Goal: Task Accomplishment & Management: Manage account settings

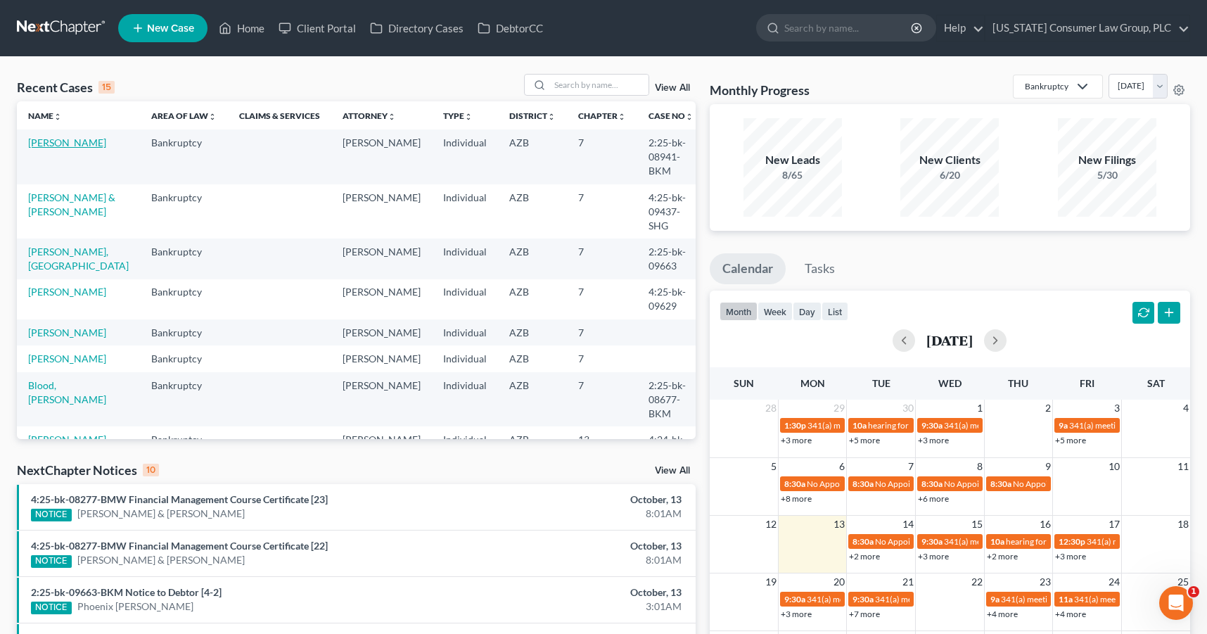
click at [60, 143] on link "[PERSON_NAME]" at bounding box center [67, 142] width 78 height 12
select select "1"
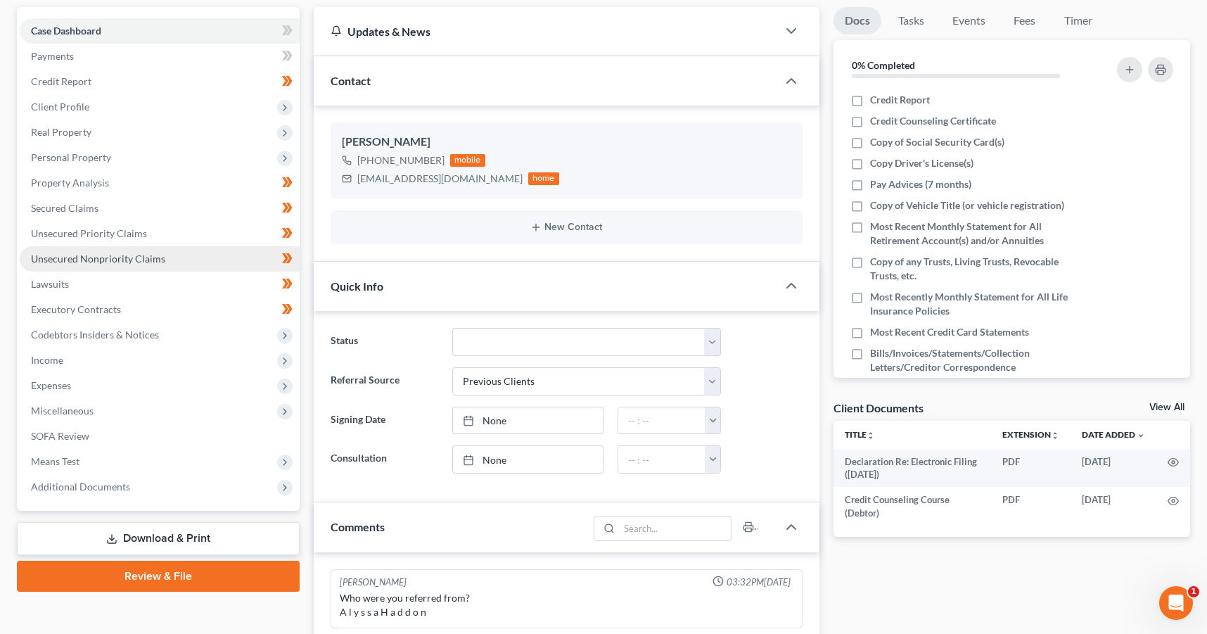
scroll to position [133, 0]
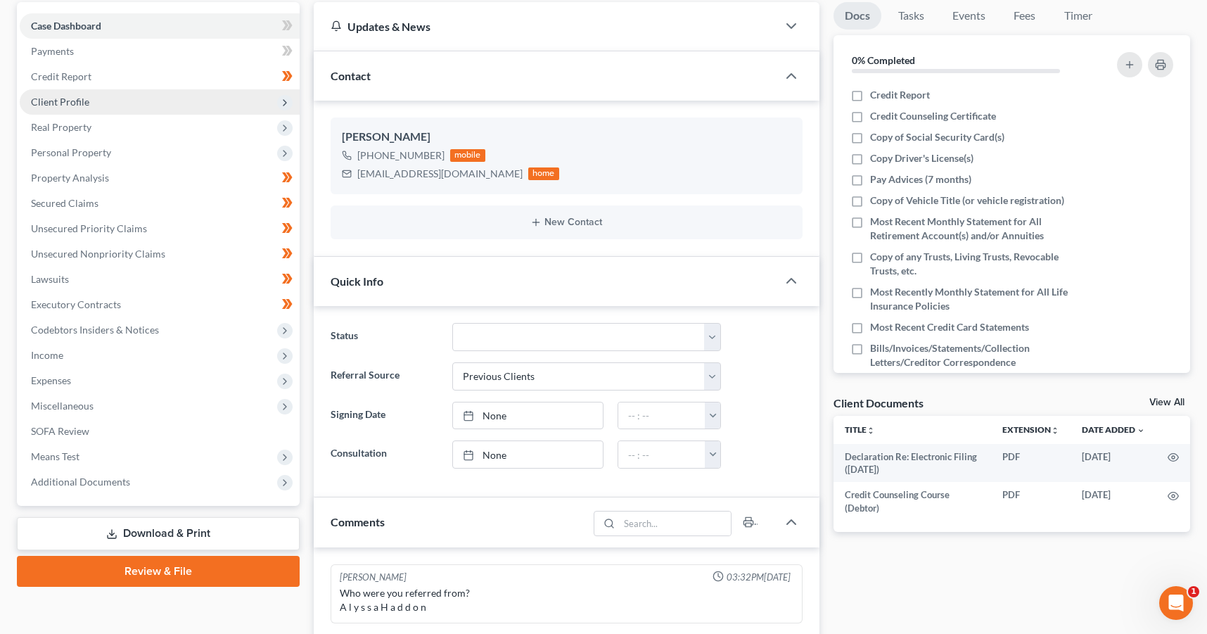
click at [64, 106] on span "Client Profile" at bounding box center [60, 102] width 58 height 12
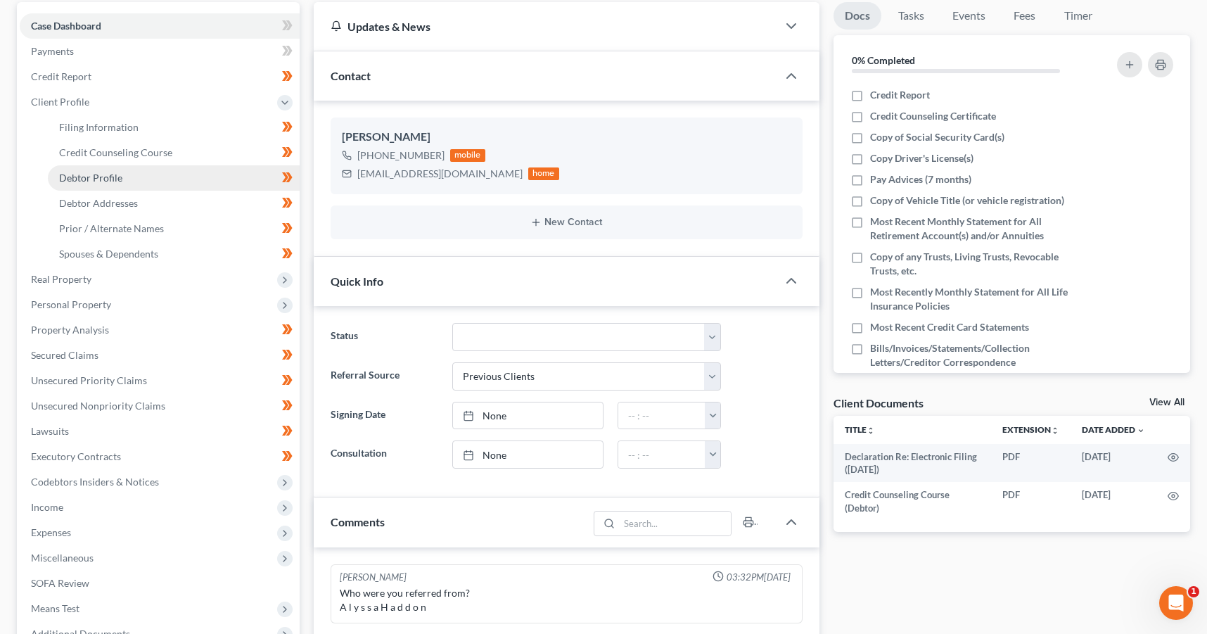
click at [98, 173] on span "Debtor Profile" at bounding box center [90, 178] width 63 height 12
select select "0"
select select "1"
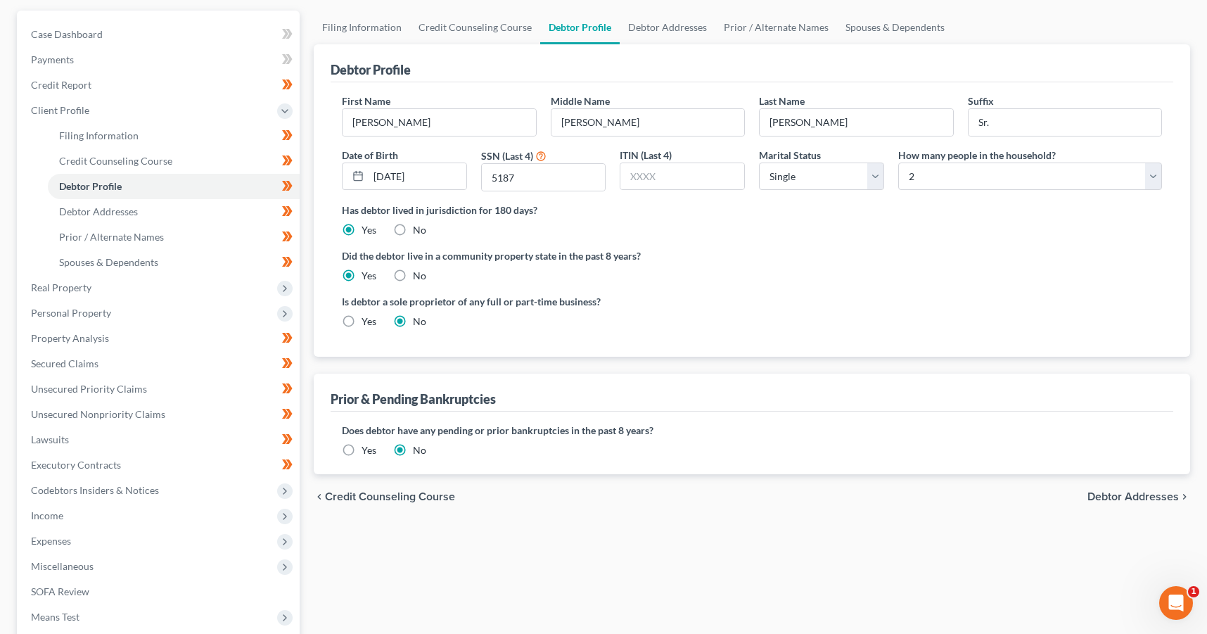
scroll to position [120, 0]
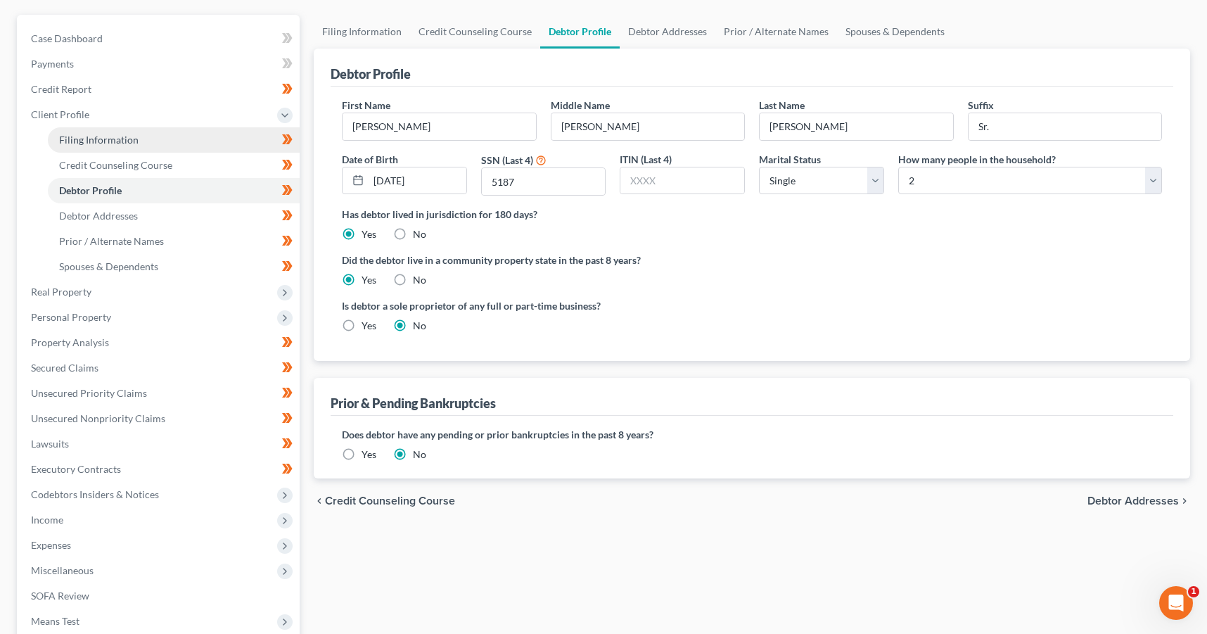
click at [91, 132] on link "Filing Information" at bounding box center [174, 139] width 252 height 25
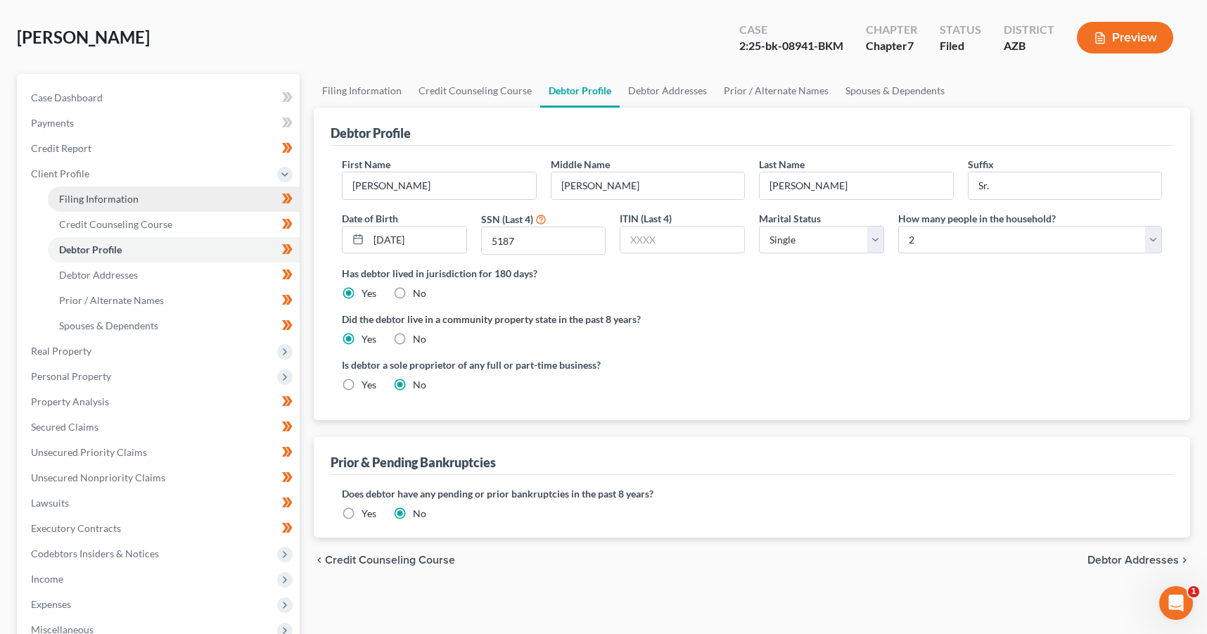
select select "1"
select select "0"
select select "3"
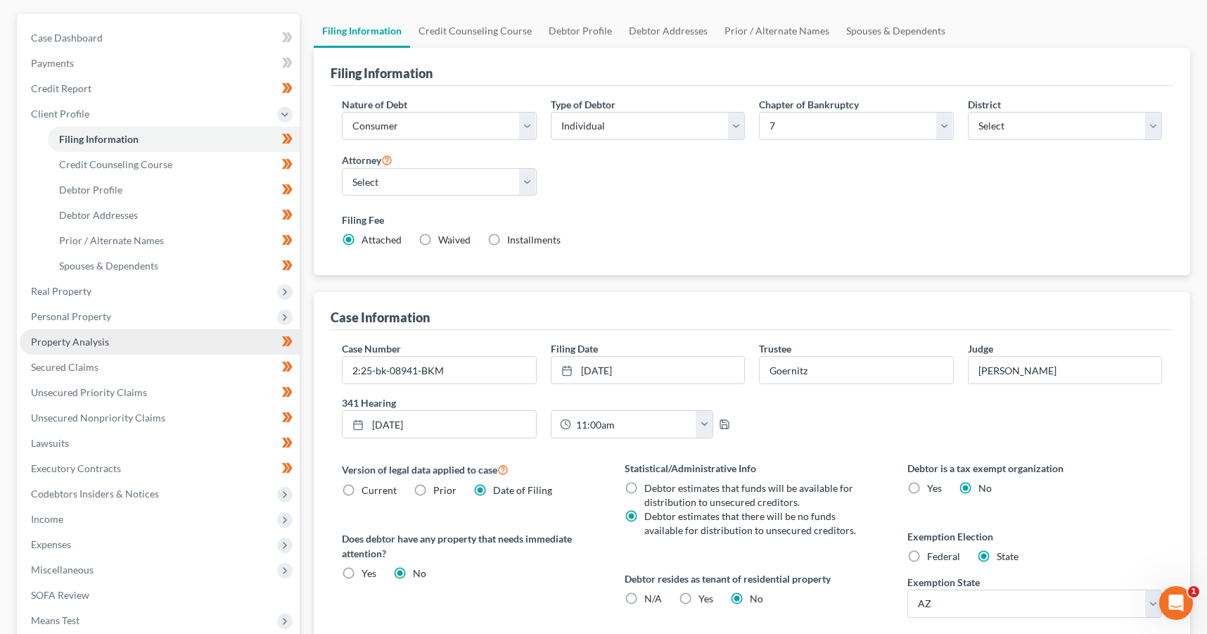
scroll to position [131, 0]
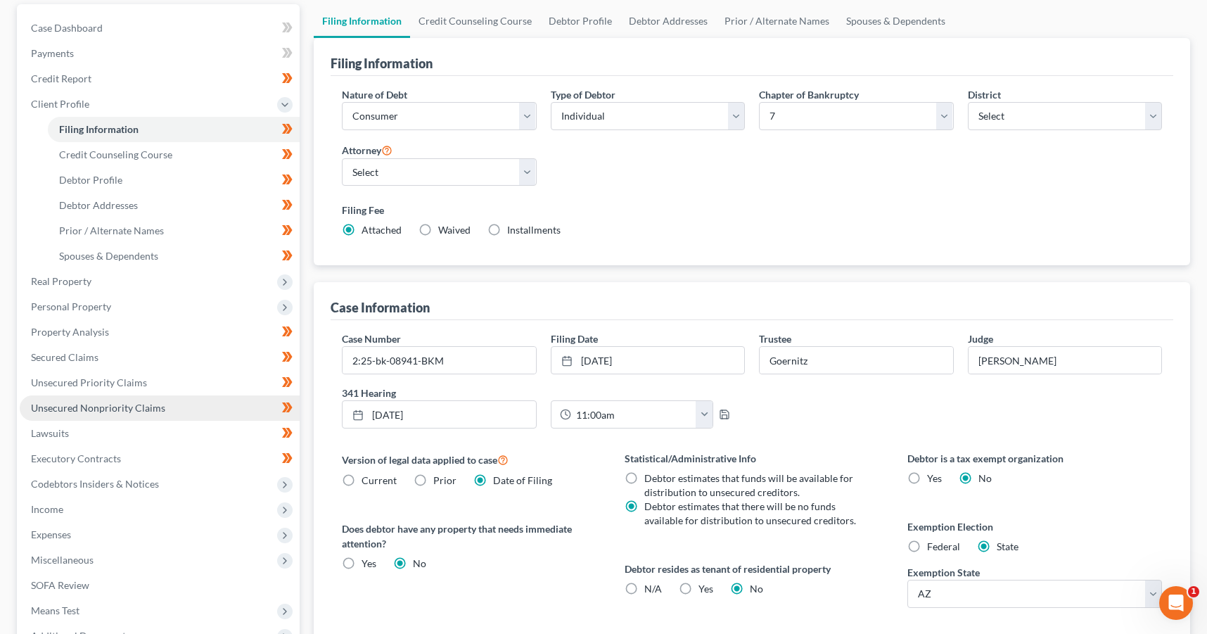
click at [117, 419] on link "Unsecured Nonpriority Claims" at bounding box center [160, 407] width 280 height 25
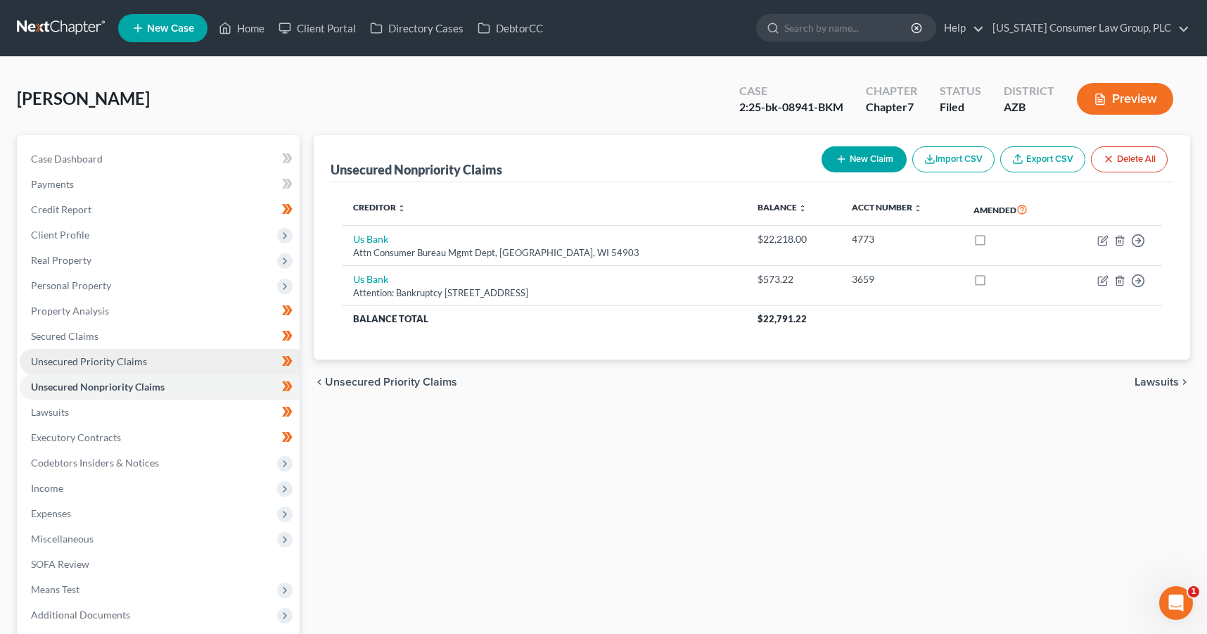
click at [70, 362] on span "Unsecured Priority Claims" at bounding box center [89, 361] width 116 height 12
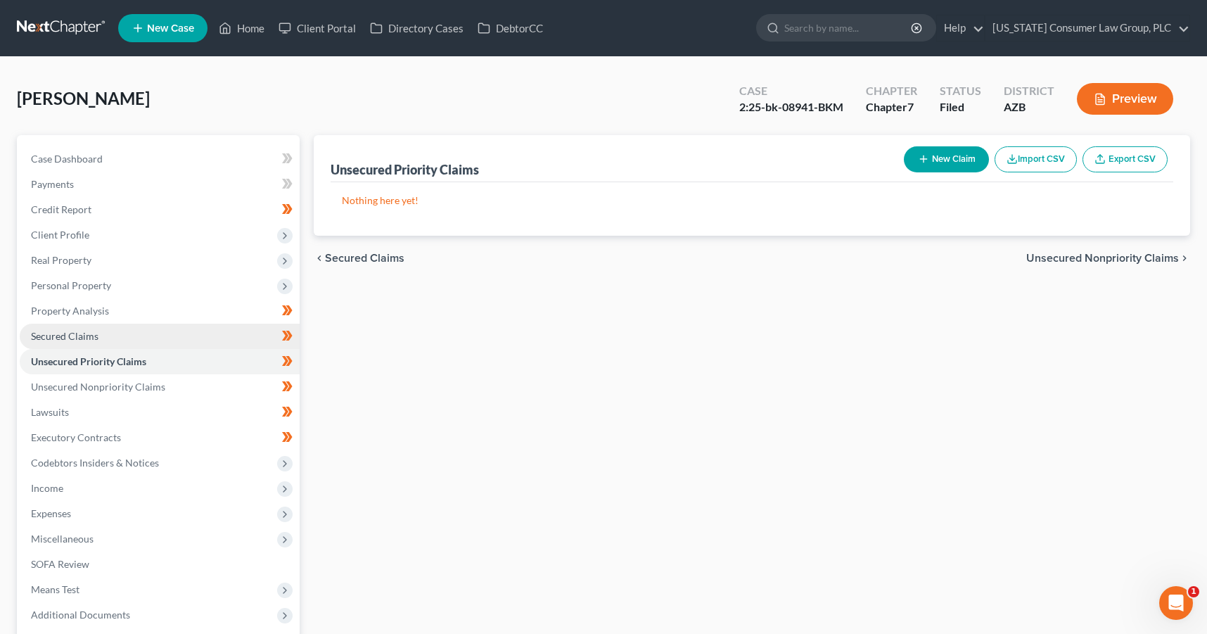
click at [69, 338] on span "Secured Claims" at bounding box center [65, 336] width 68 height 12
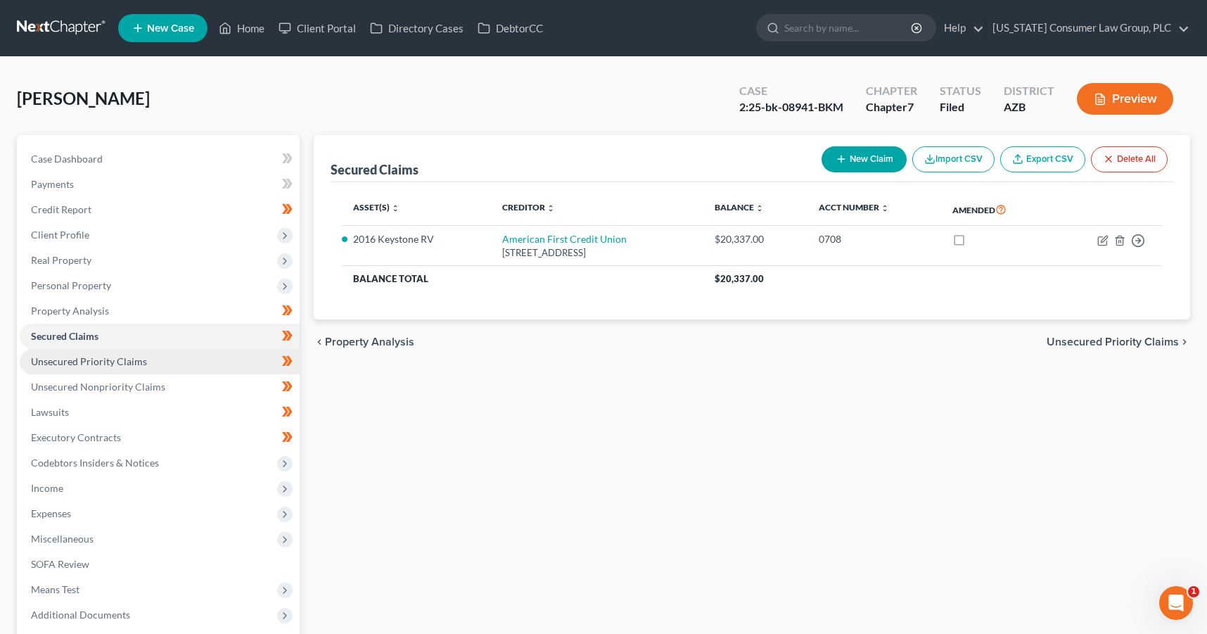
click at [108, 367] on link "Unsecured Priority Claims" at bounding box center [160, 361] width 280 height 25
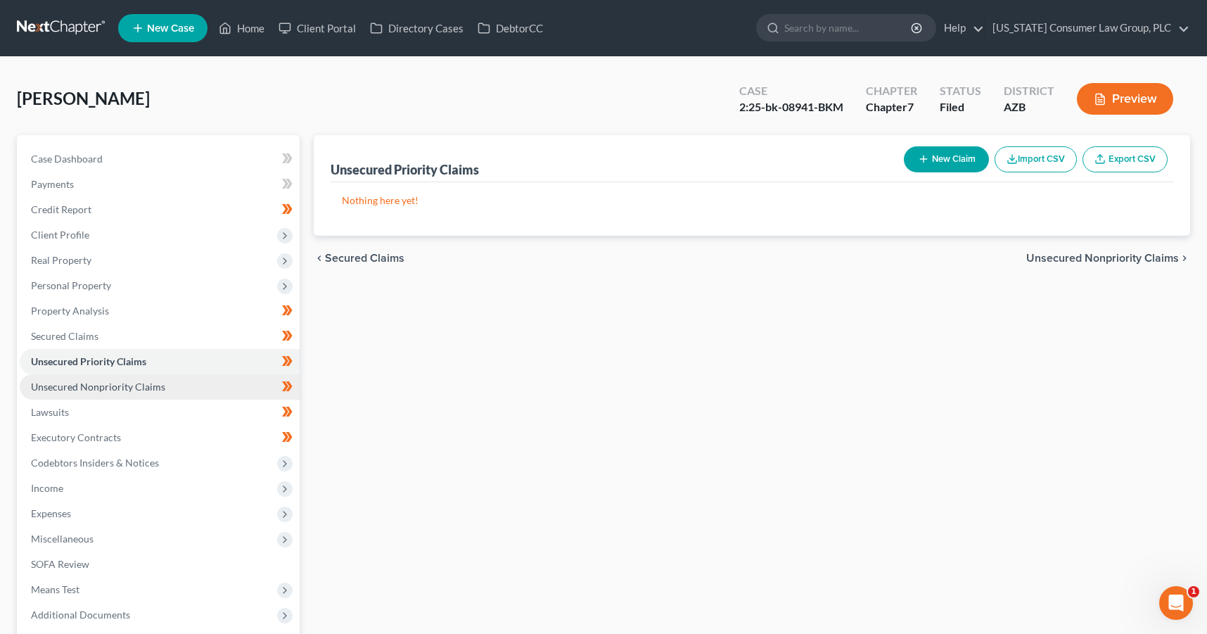
click at [117, 395] on link "Unsecured Nonpriority Claims" at bounding box center [160, 386] width 280 height 25
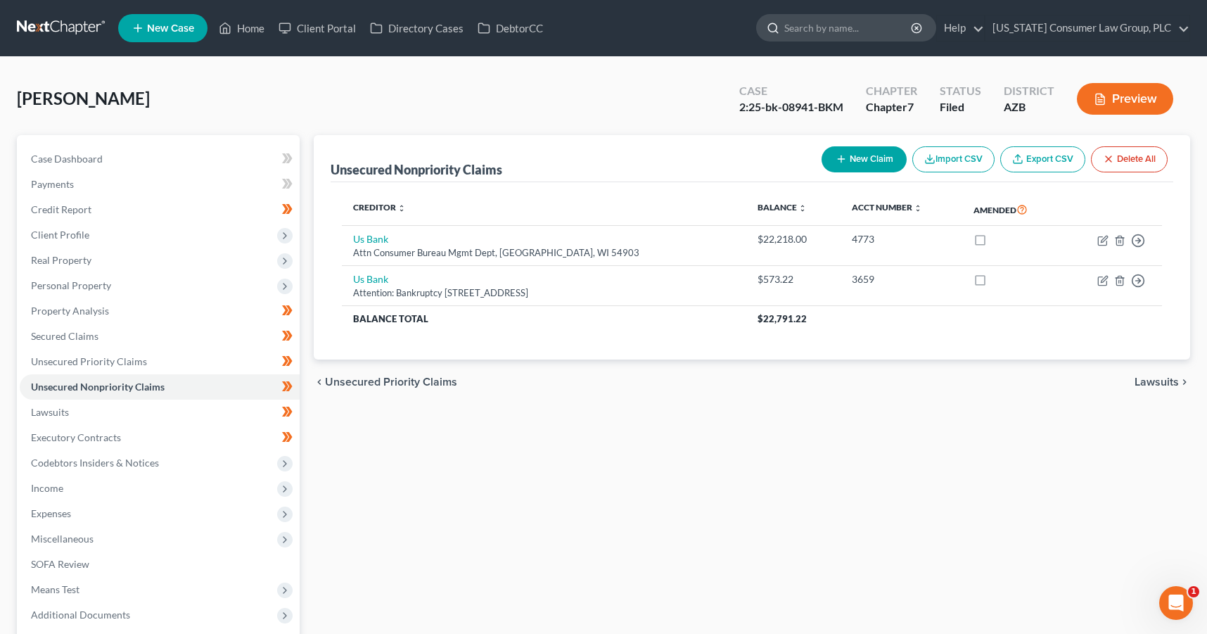
click at [851, 27] on input "search" at bounding box center [848, 28] width 129 height 26
type input "beckett"
click at [51, 27] on link at bounding box center [62, 27] width 90 height 25
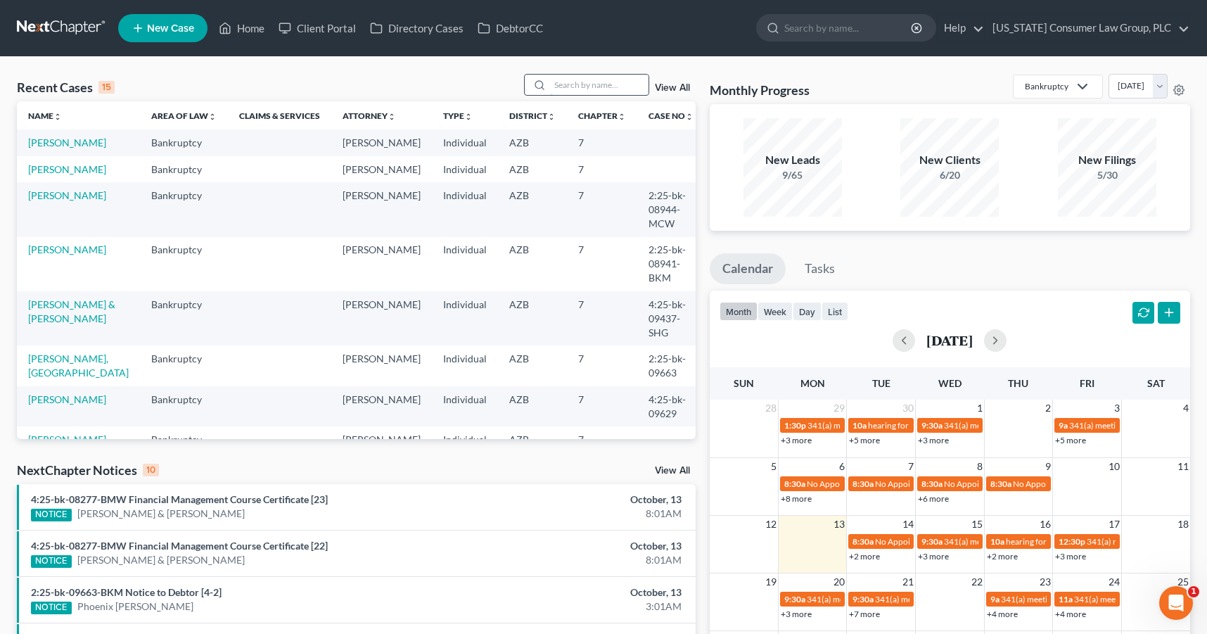
click at [568, 81] on input "search" at bounding box center [599, 85] width 98 height 20
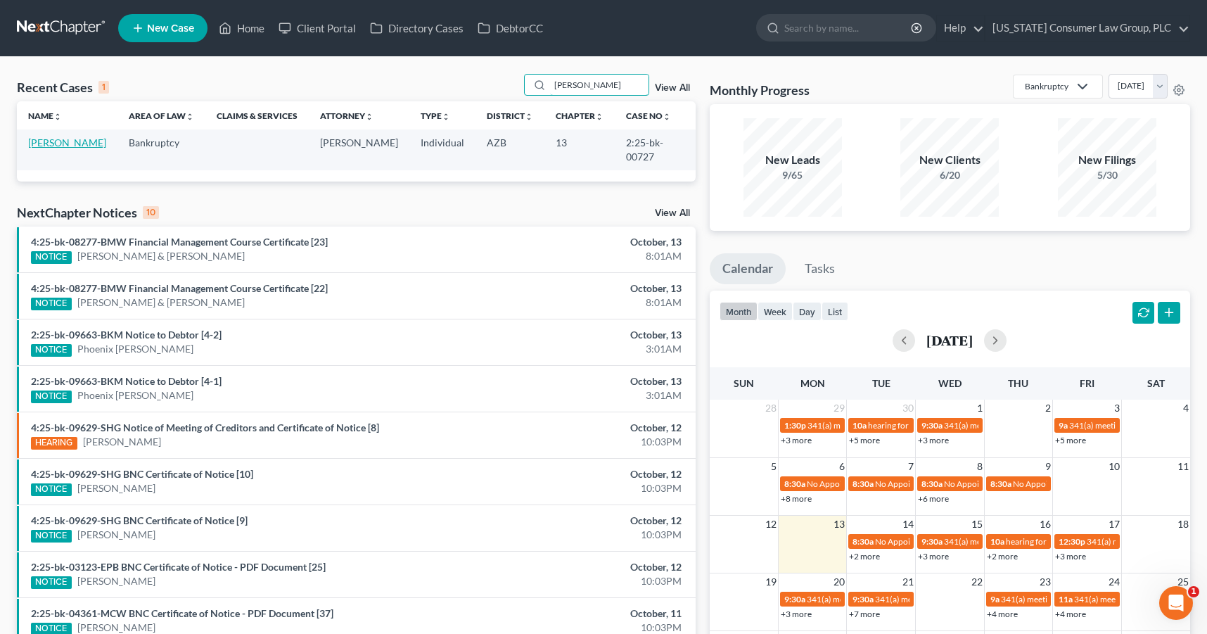
type input "beckett"
click at [74, 141] on link "Beckett, William" at bounding box center [67, 142] width 78 height 12
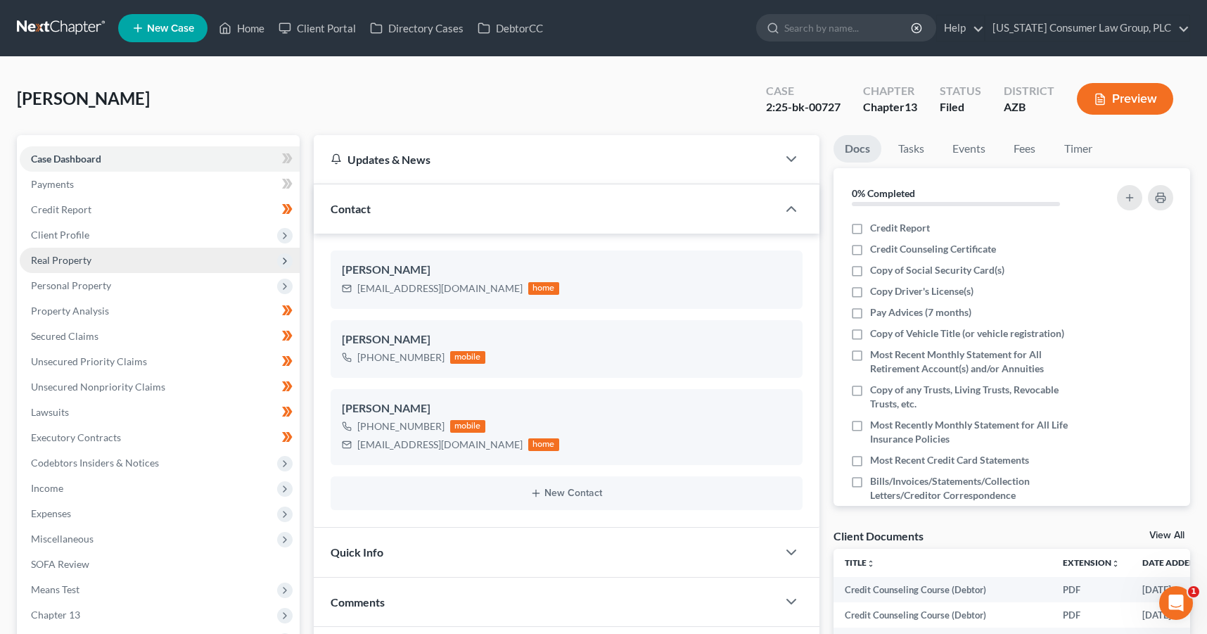
click at [73, 255] on span "Real Property" at bounding box center [61, 260] width 60 height 12
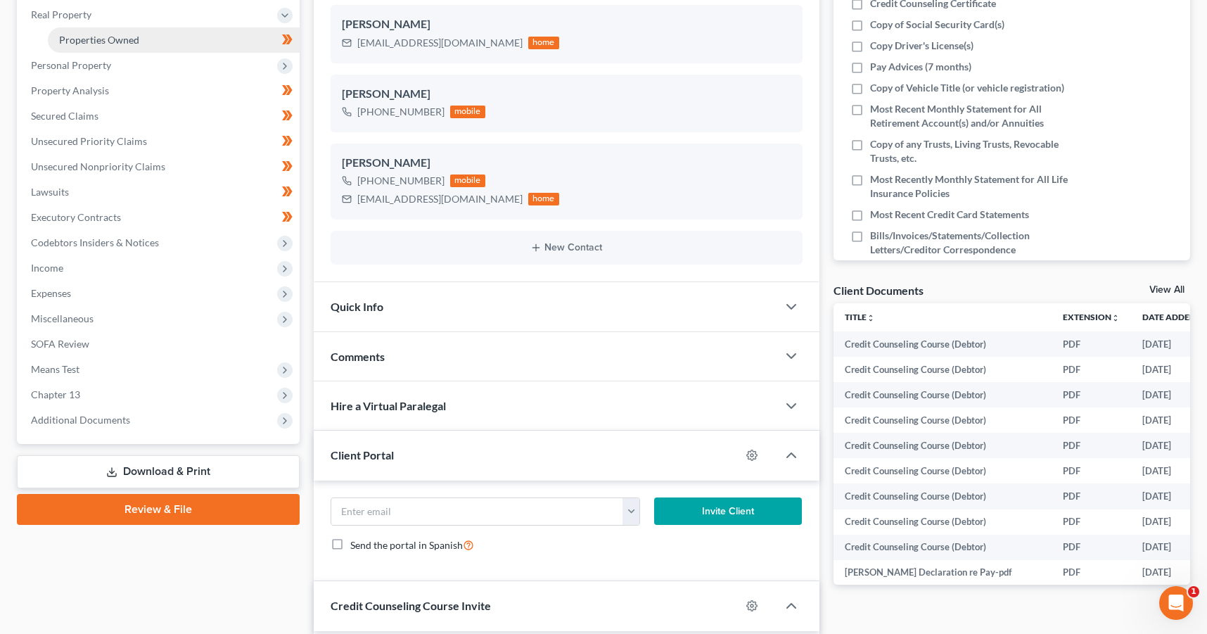
scroll to position [247, 0]
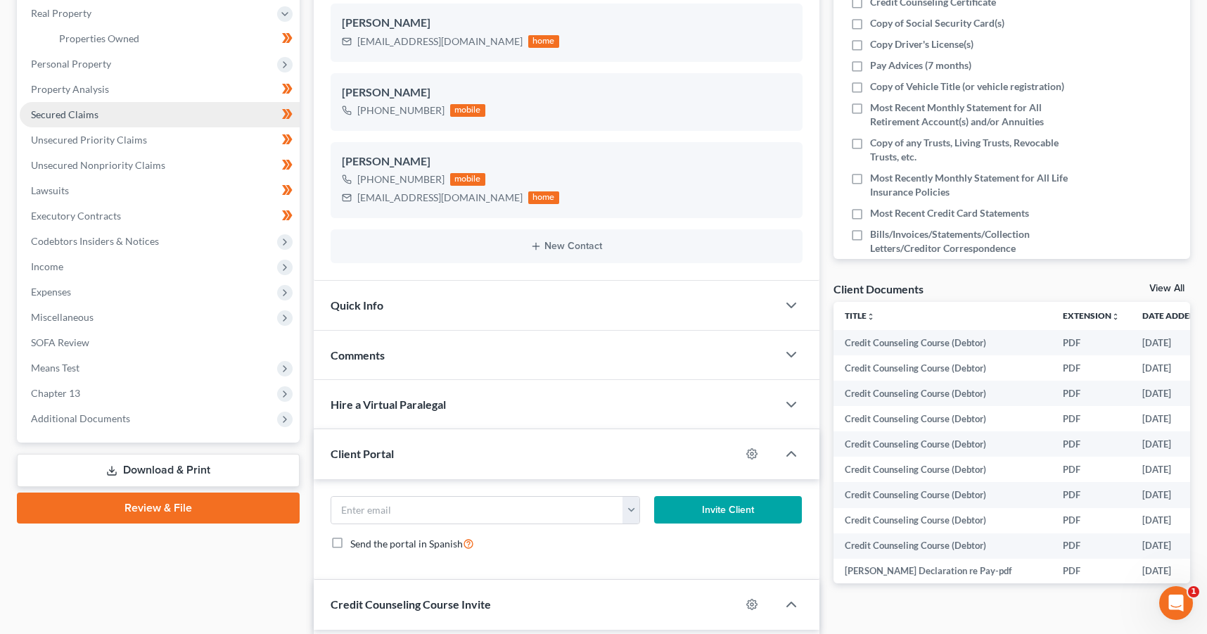
click at [60, 117] on span "Secured Claims" at bounding box center [65, 114] width 68 height 12
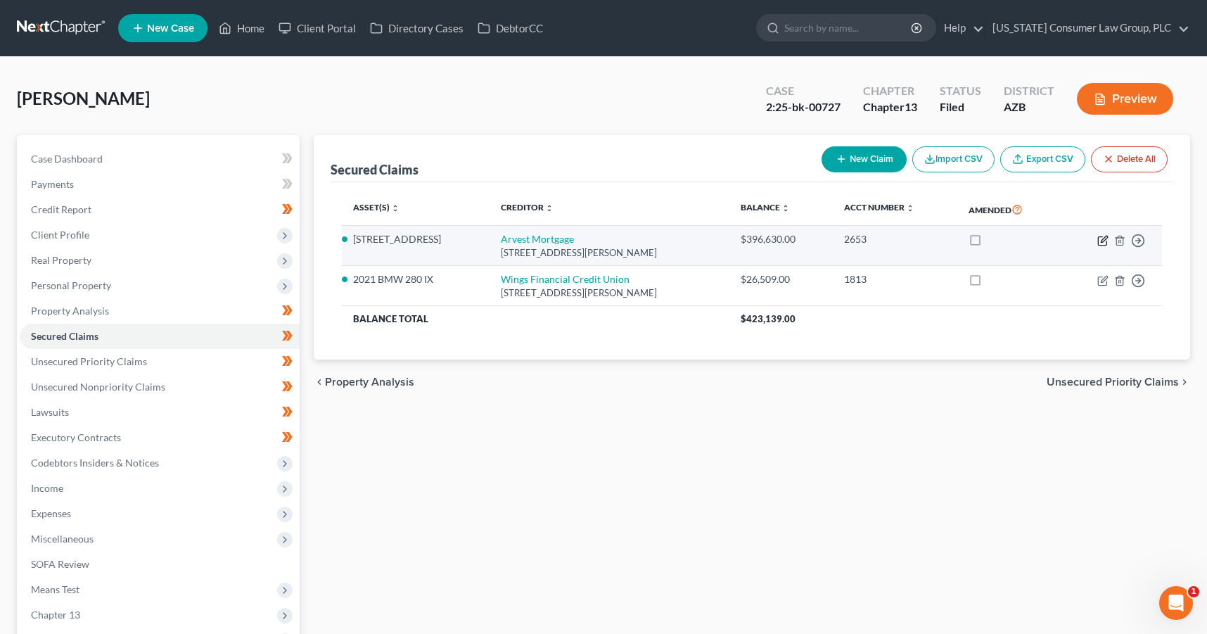
click at [1104, 237] on icon "button" at bounding box center [1104, 239] width 6 height 6
select select "2"
select select "3"
select select "4"
select select "0"
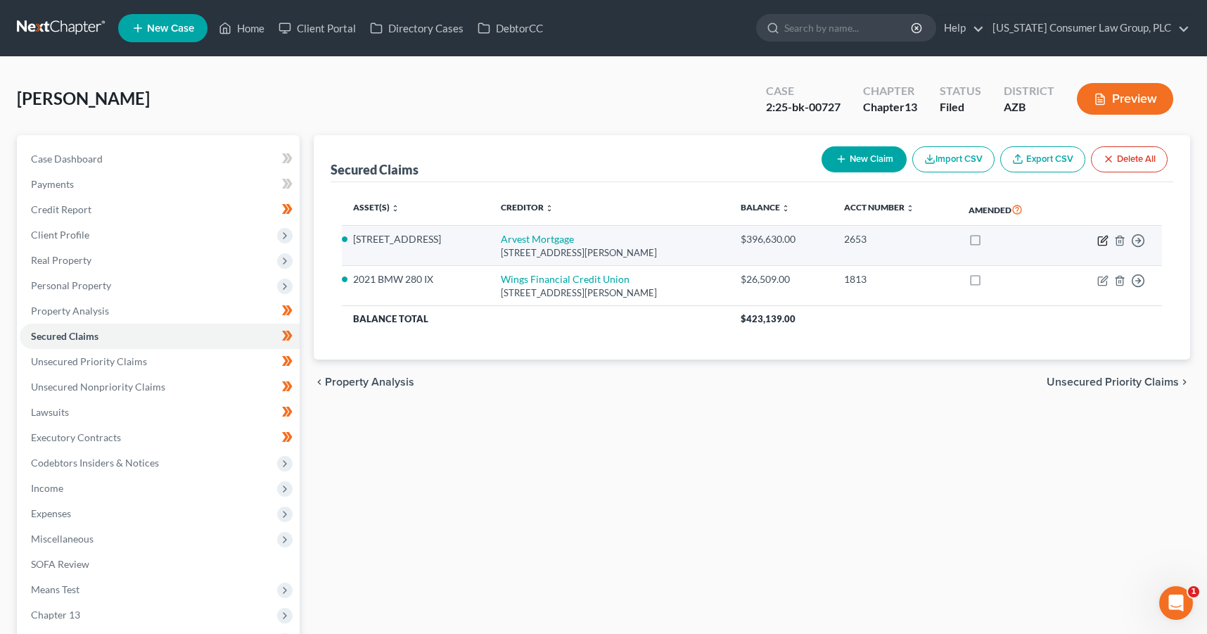
select select "0"
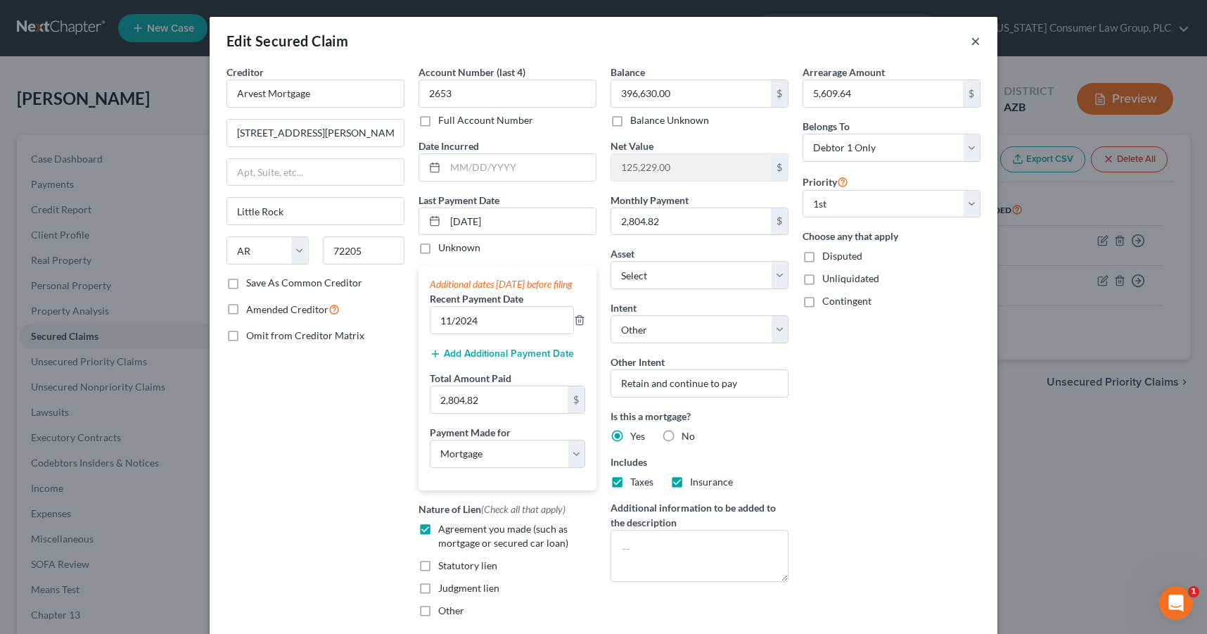
click at [973, 48] on button "×" at bounding box center [976, 40] width 10 height 17
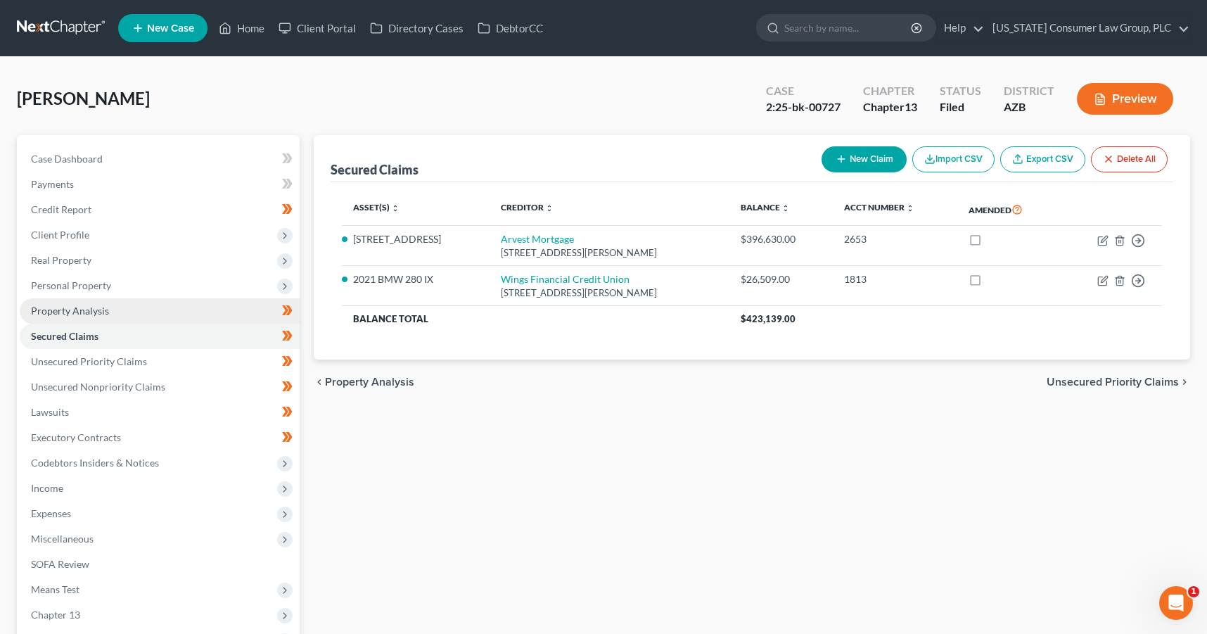
scroll to position [163, 0]
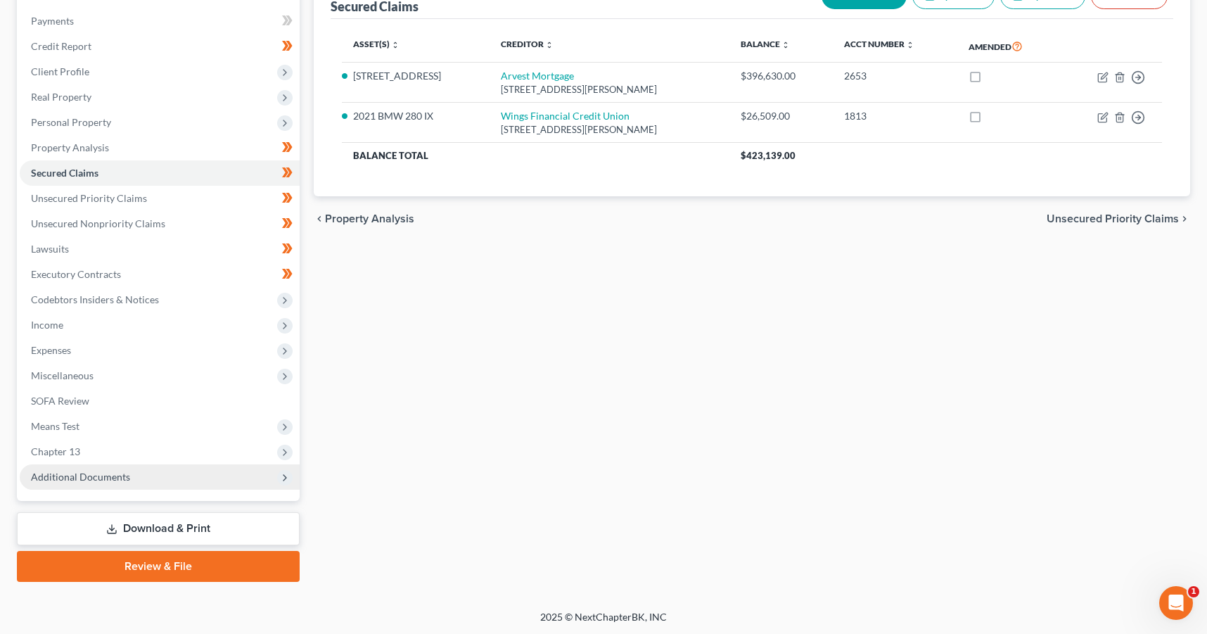
click at [63, 472] on span "Additional Documents" at bounding box center [80, 477] width 99 height 12
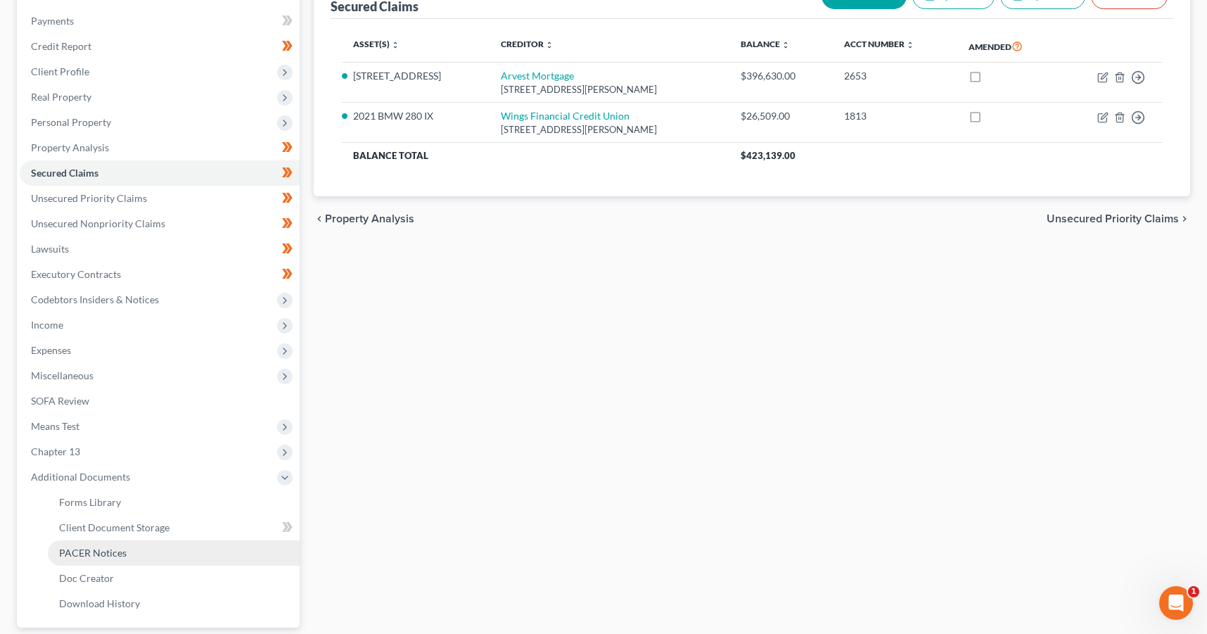
click at [76, 554] on span "PACER Notices" at bounding box center [93, 553] width 68 height 12
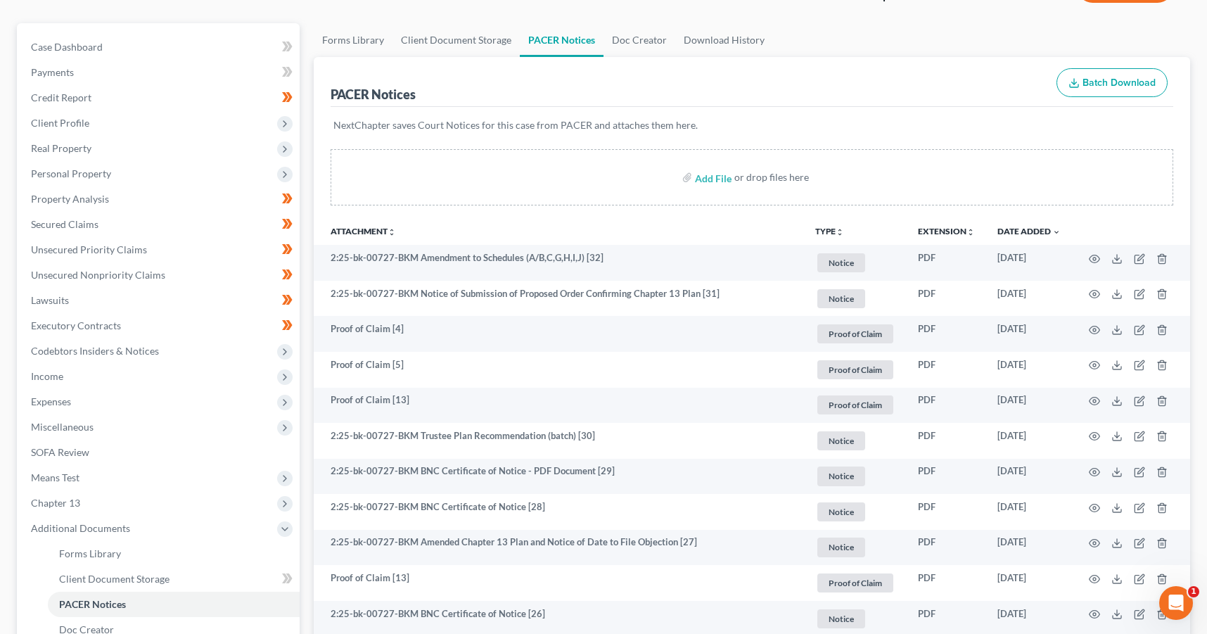
scroll to position [121, 0]
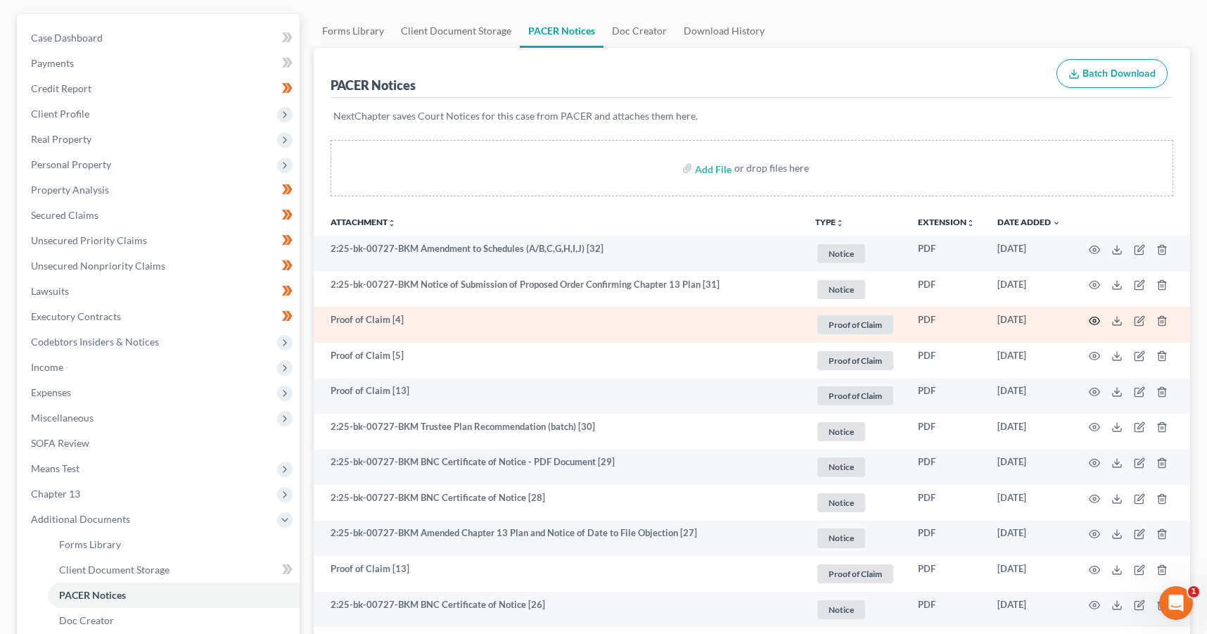
click at [1097, 319] on icon "button" at bounding box center [1094, 320] width 11 height 11
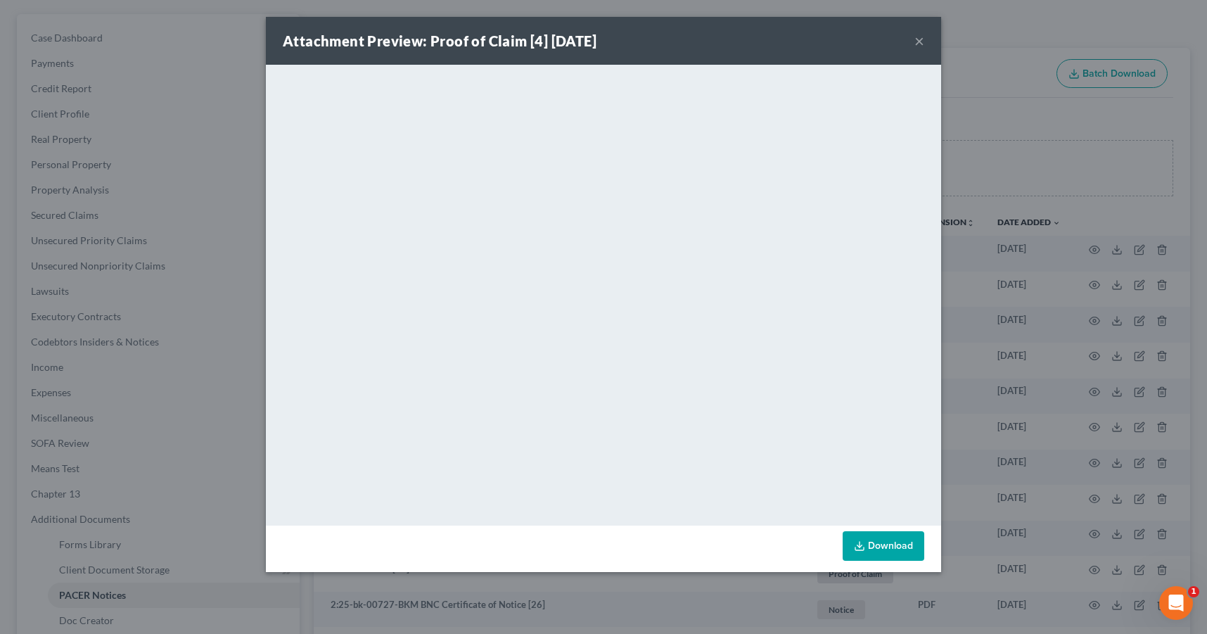
click at [919, 43] on button "×" at bounding box center [919, 40] width 10 height 17
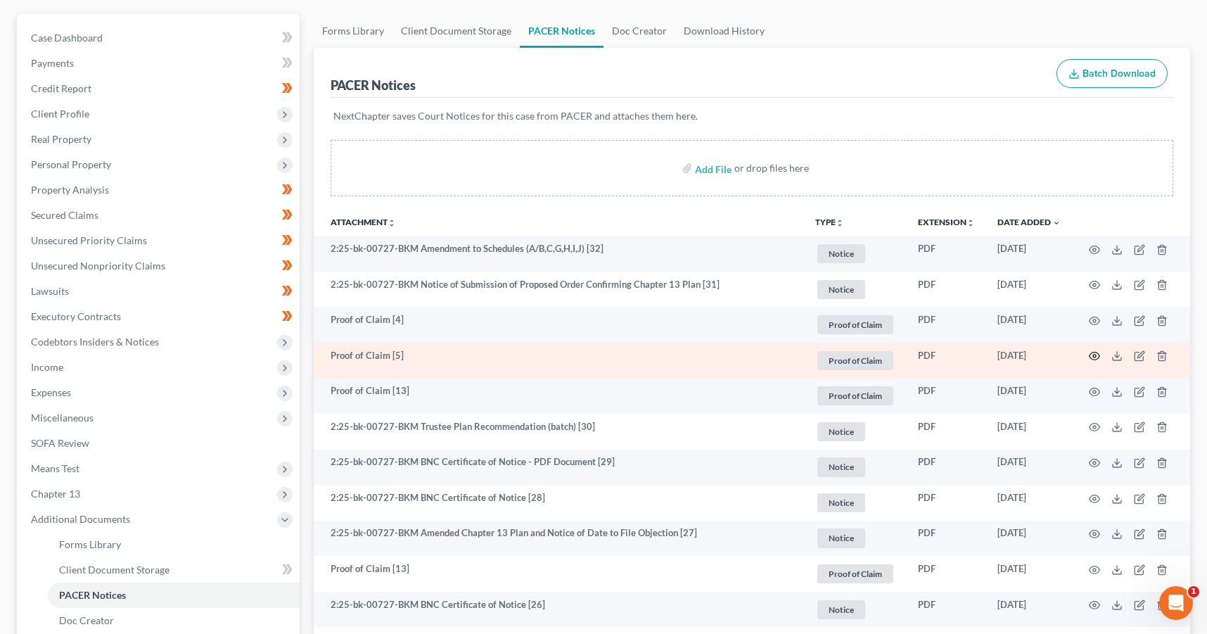
click at [1094, 351] on icon "button" at bounding box center [1094, 355] width 11 height 11
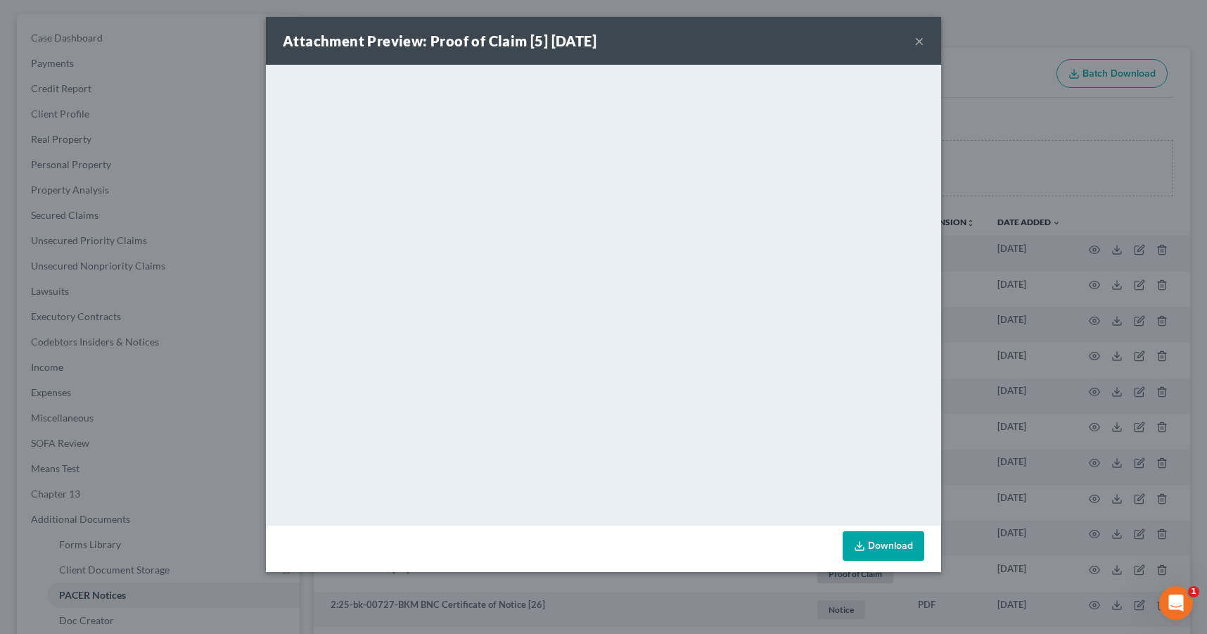
click at [917, 44] on button "×" at bounding box center [919, 40] width 10 height 17
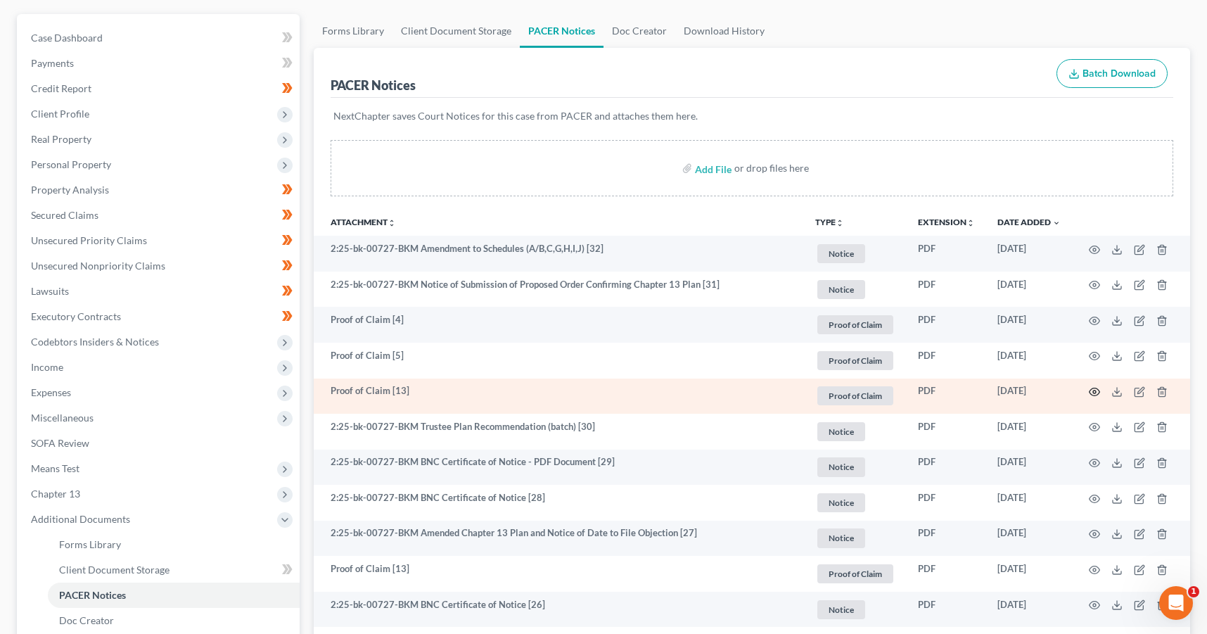
click at [1094, 386] on icon "button" at bounding box center [1094, 391] width 11 height 11
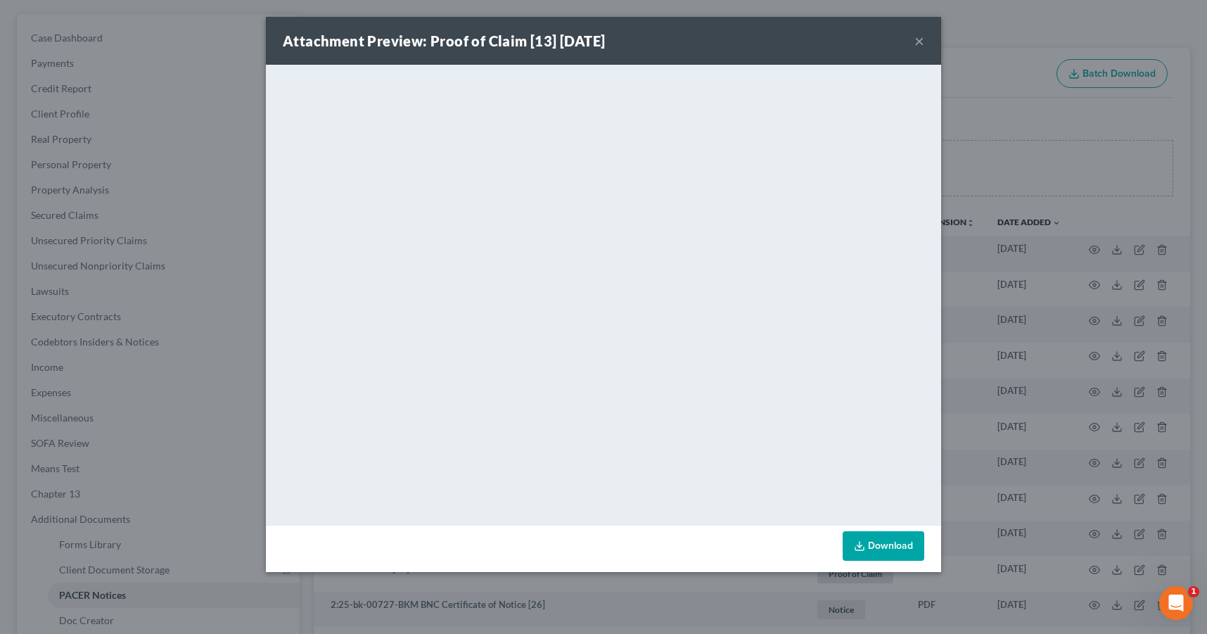
click at [916, 43] on button "×" at bounding box center [919, 40] width 10 height 17
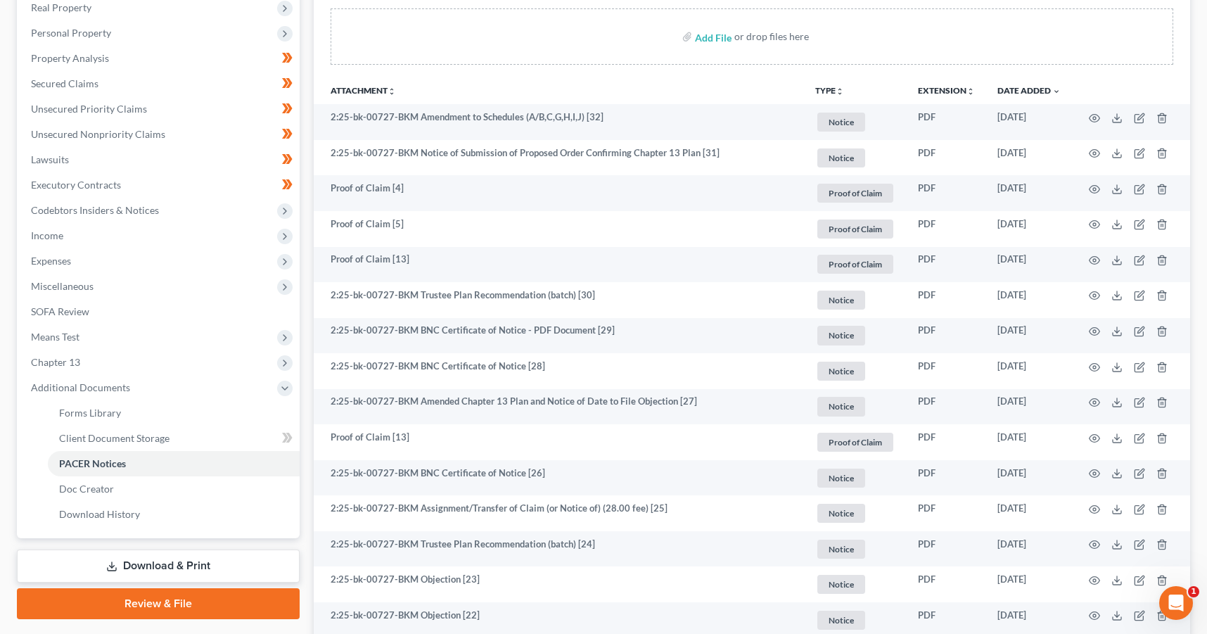
scroll to position [254, 0]
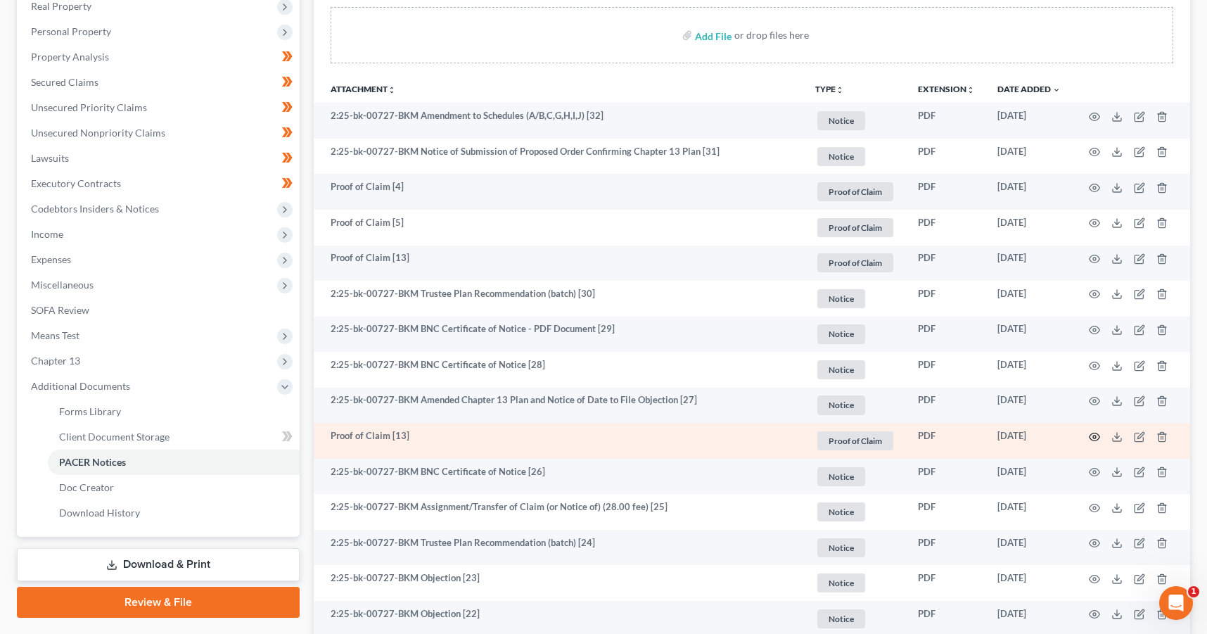
click at [1095, 437] on circle "button" at bounding box center [1094, 436] width 3 height 3
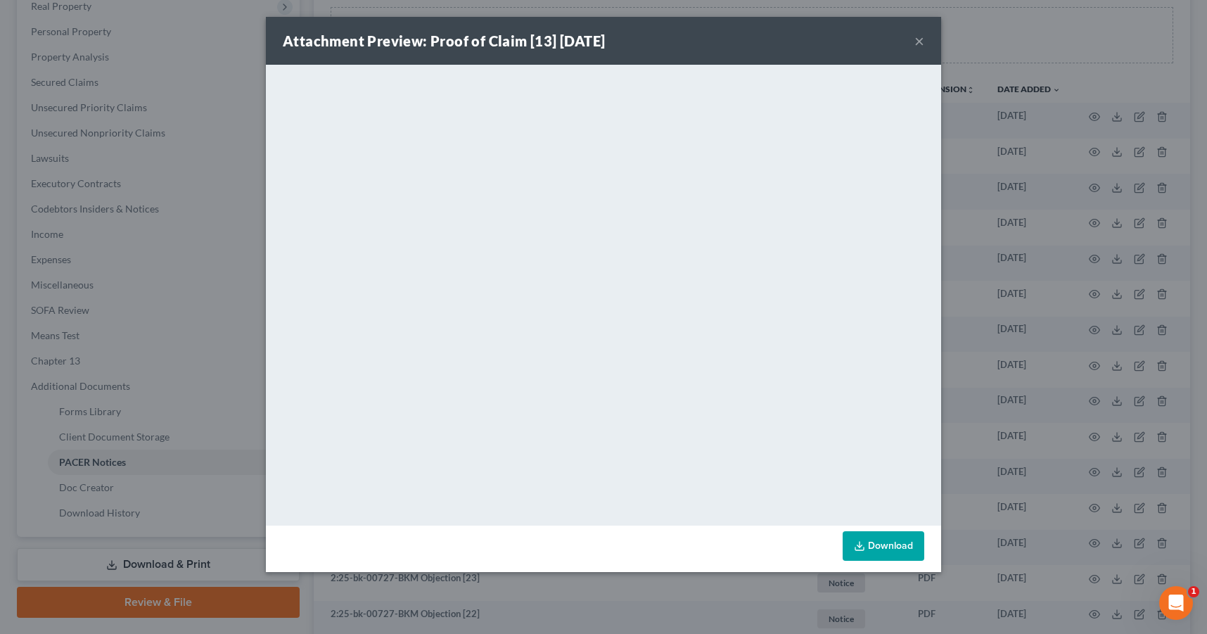
click at [920, 39] on button "×" at bounding box center [919, 40] width 10 height 17
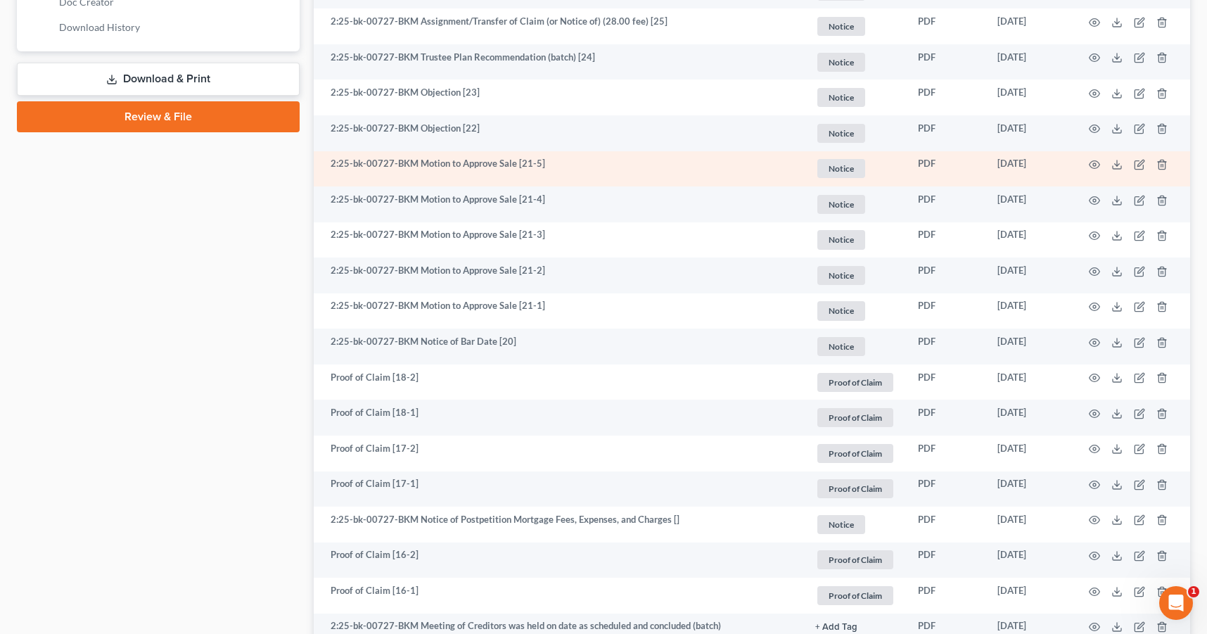
scroll to position [741, 0]
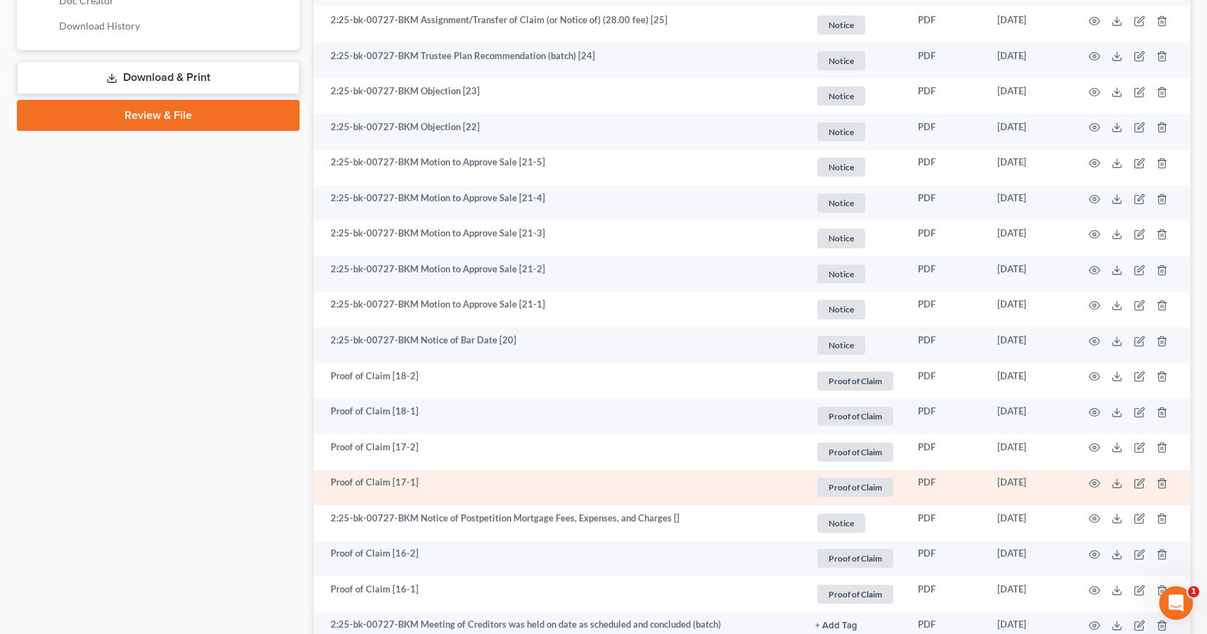
click at [1095, 476] on td at bounding box center [1131, 488] width 118 height 36
click at [1095, 482] on circle "button" at bounding box center [1094, 483] width 3 height 3
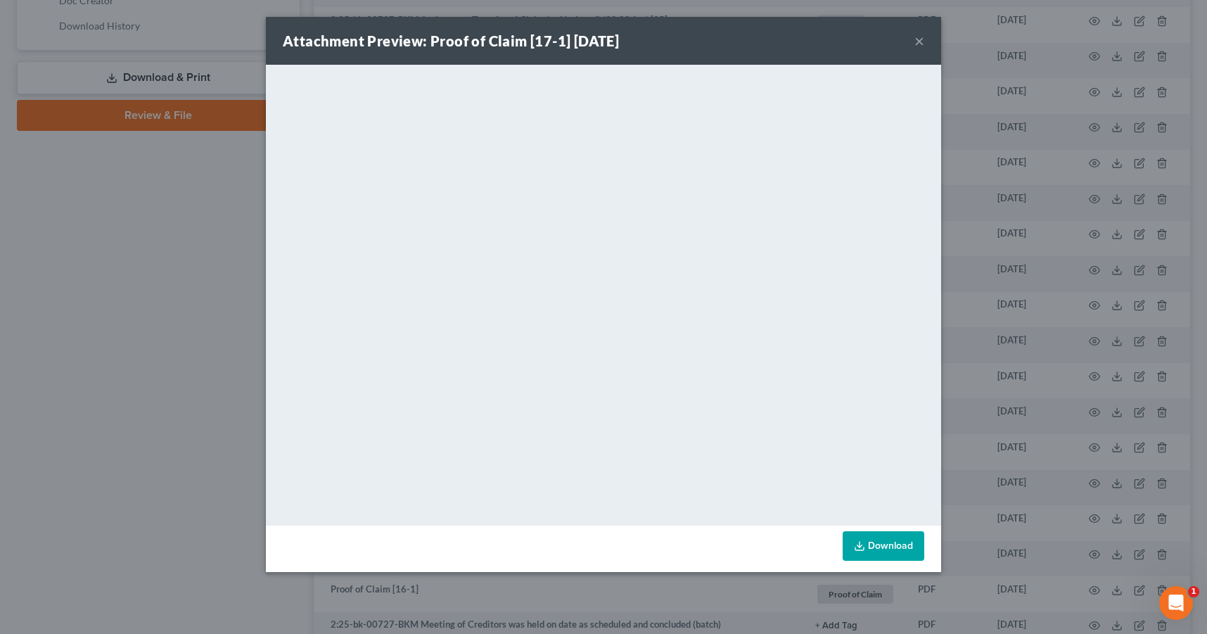
click at [917, 37] on button "×" at bounding box center [919, 40] width 10 height 17
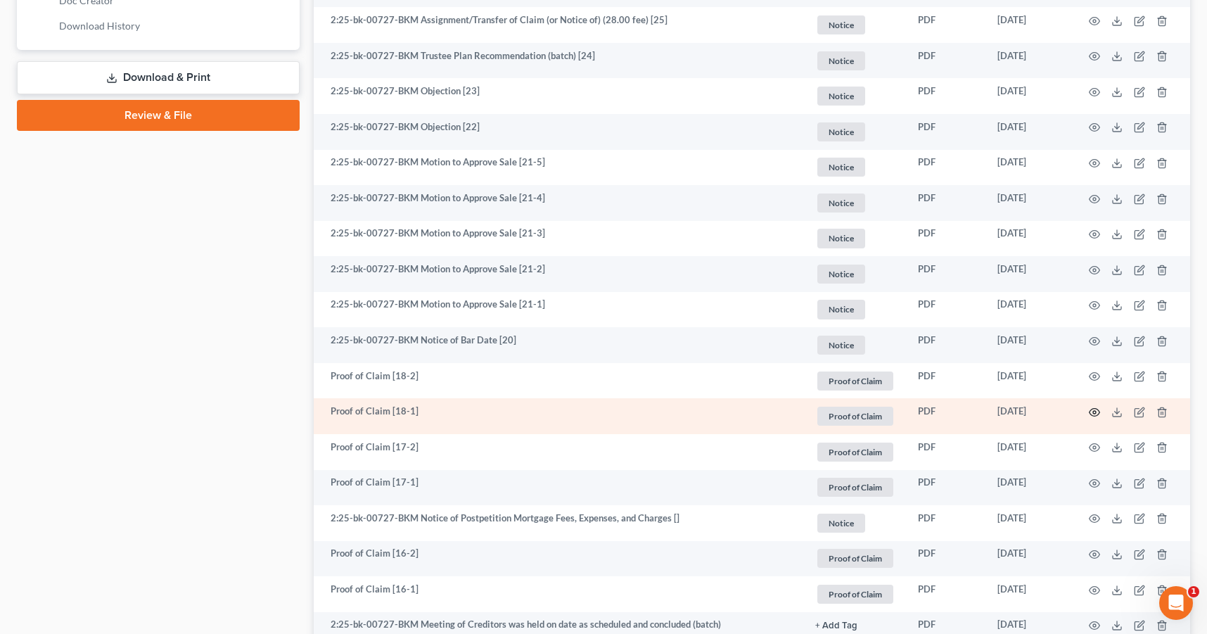
click at [1095, 409] on icon "button" at bounding box center [1094, 412] width 11 height 11
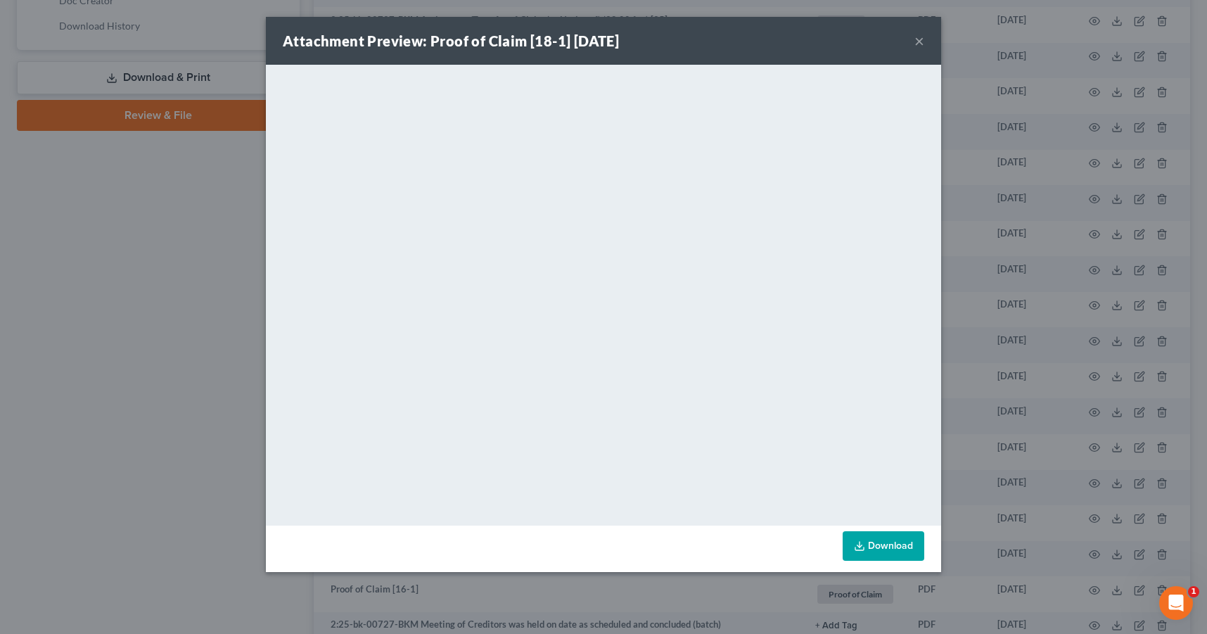
click at [919, 45] on button "×" at bounding box center [919, 40] width 10 height 17
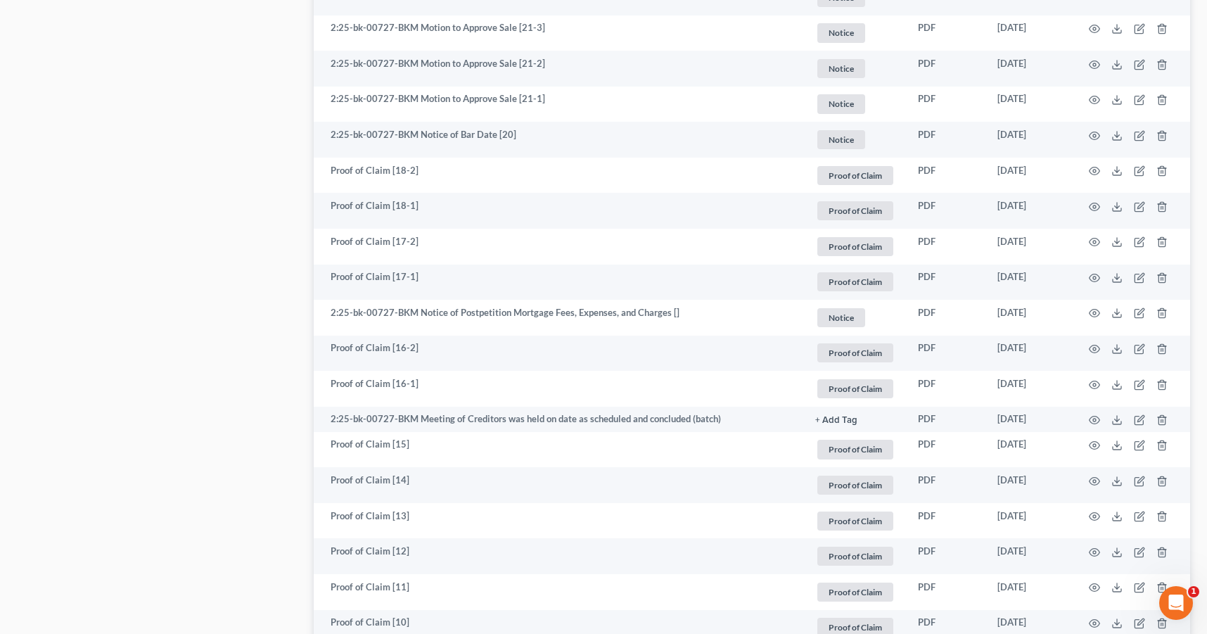
scroll to position [948, 0]
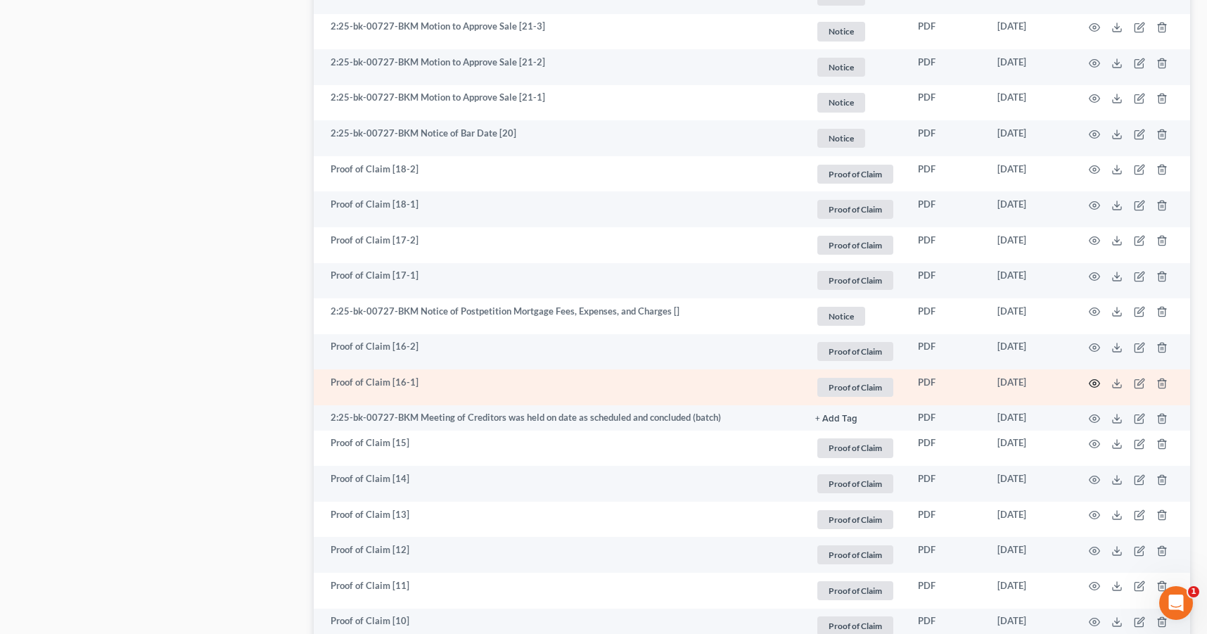
click at [1095, 380] on icon "button" at bounding box center [1094, 383] width 11 height 11
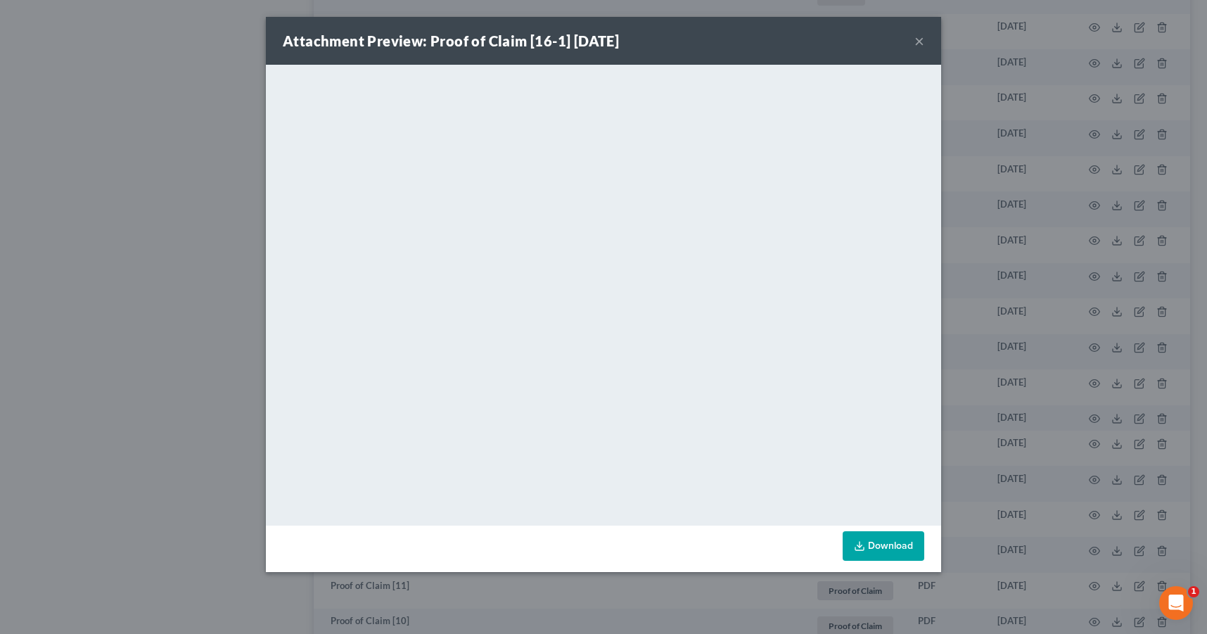
click at [917, 41] on button "×" at bounding box center [919, 40] width 10 height 17
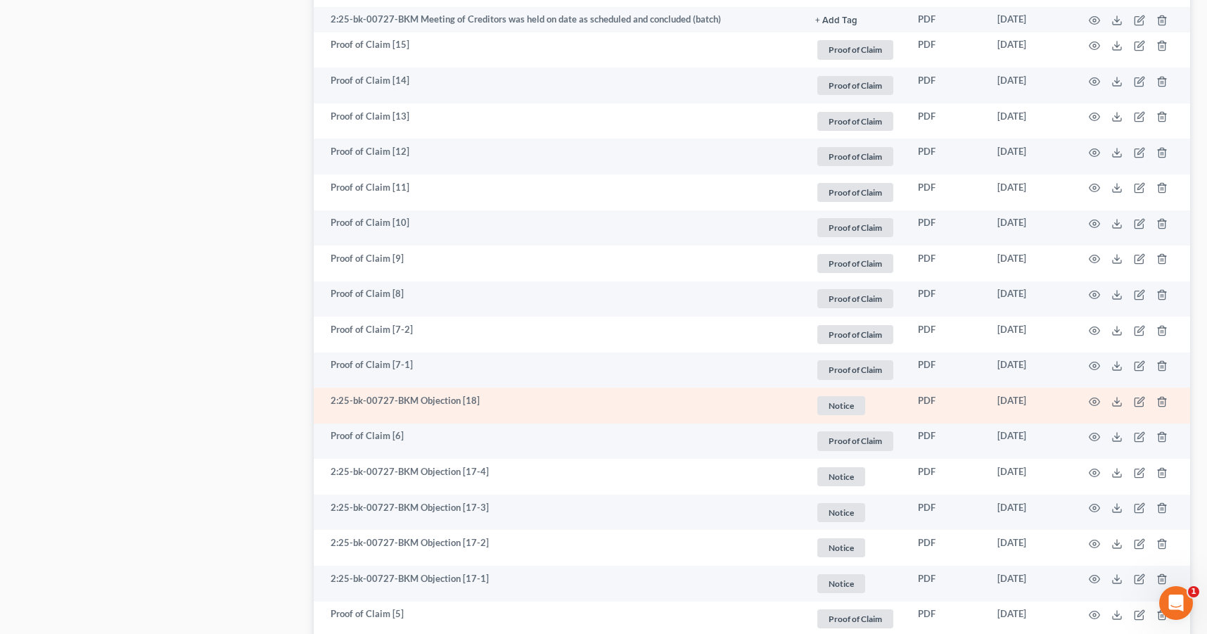
scroll to position [1349, 0]
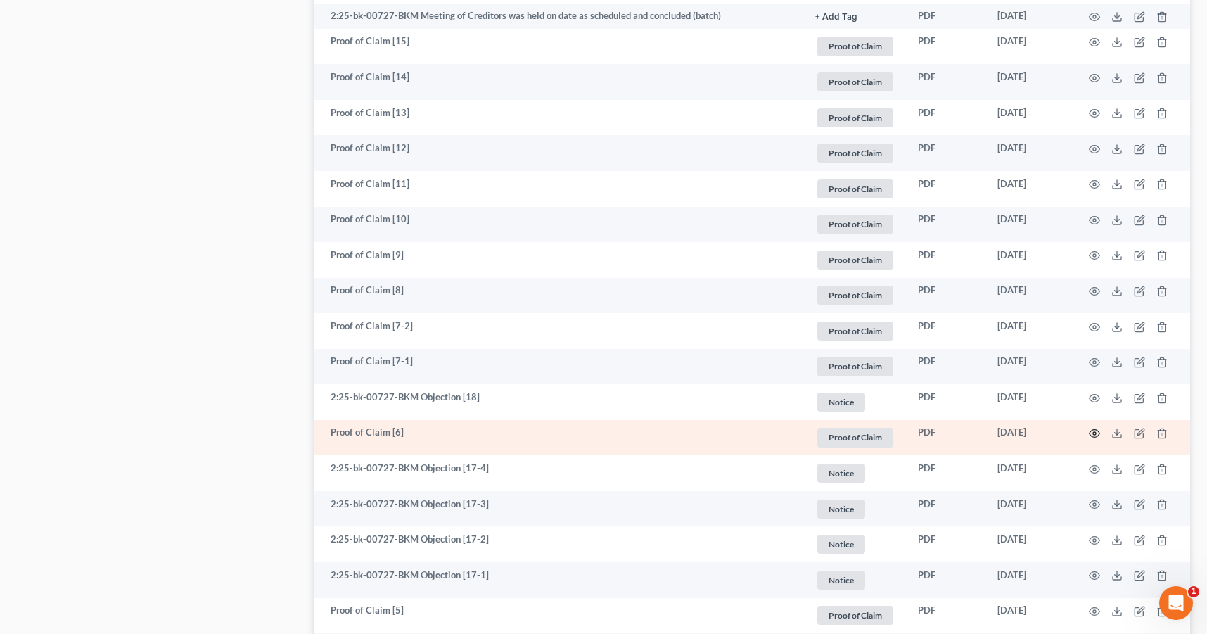
click at [1095, 430] on icon "button" at bounding box center [1095, 434] width 11 height 8
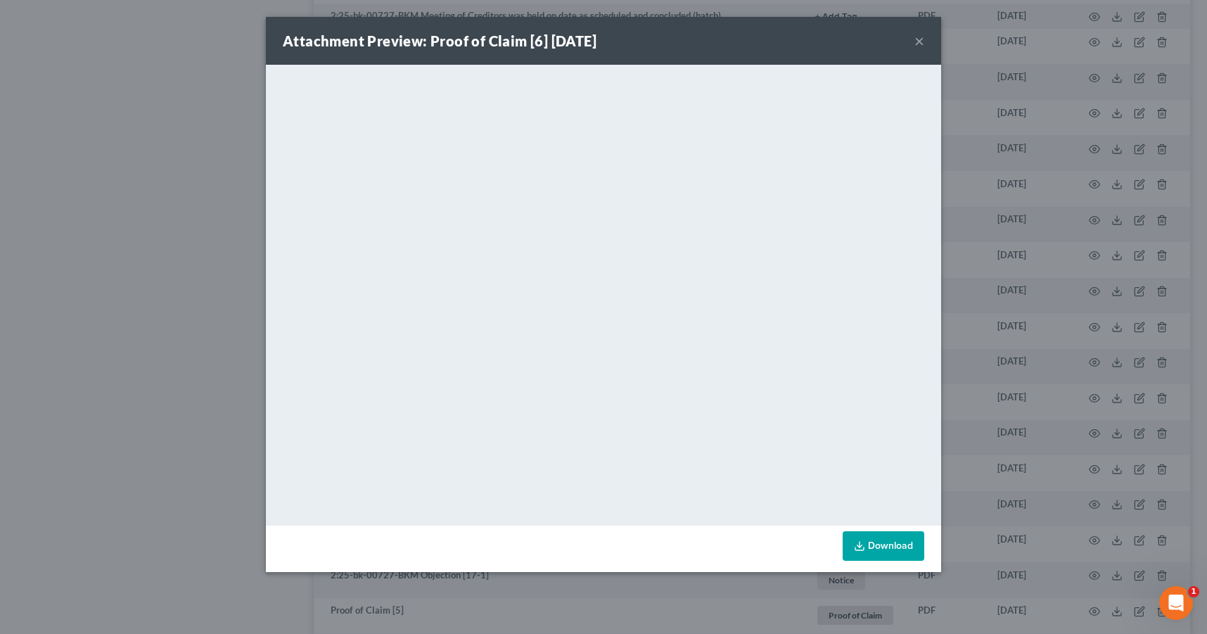
click at [917, 40] on button "×" at bounding box center [919, 40] width 10 height 17
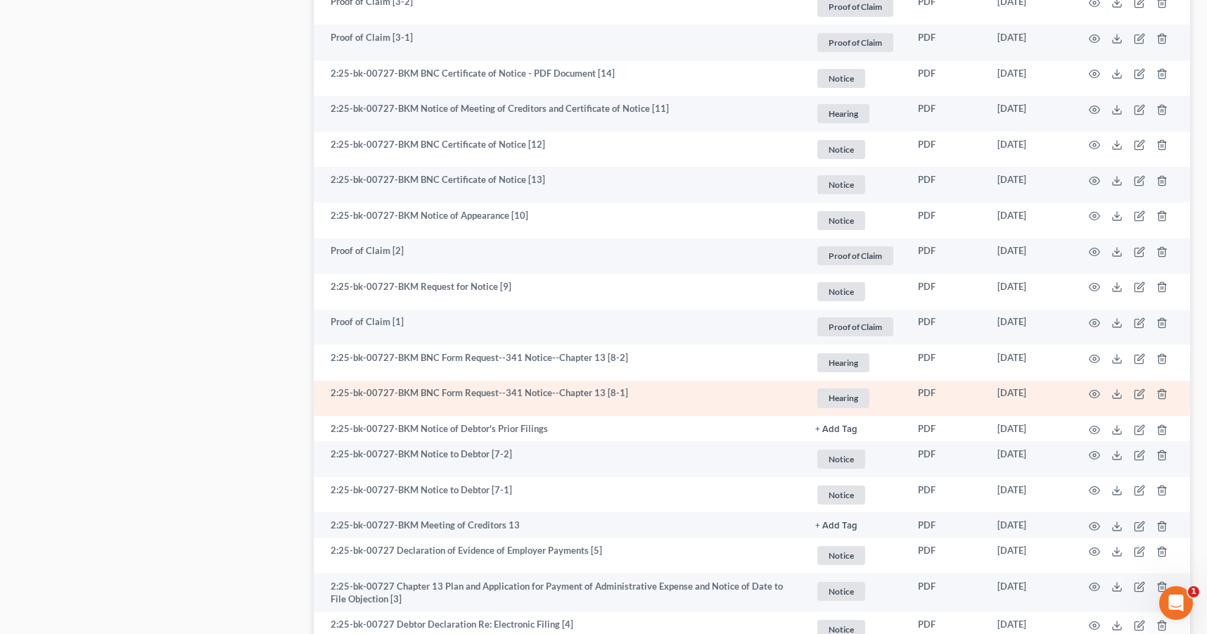
scroll to position [2294, 0]
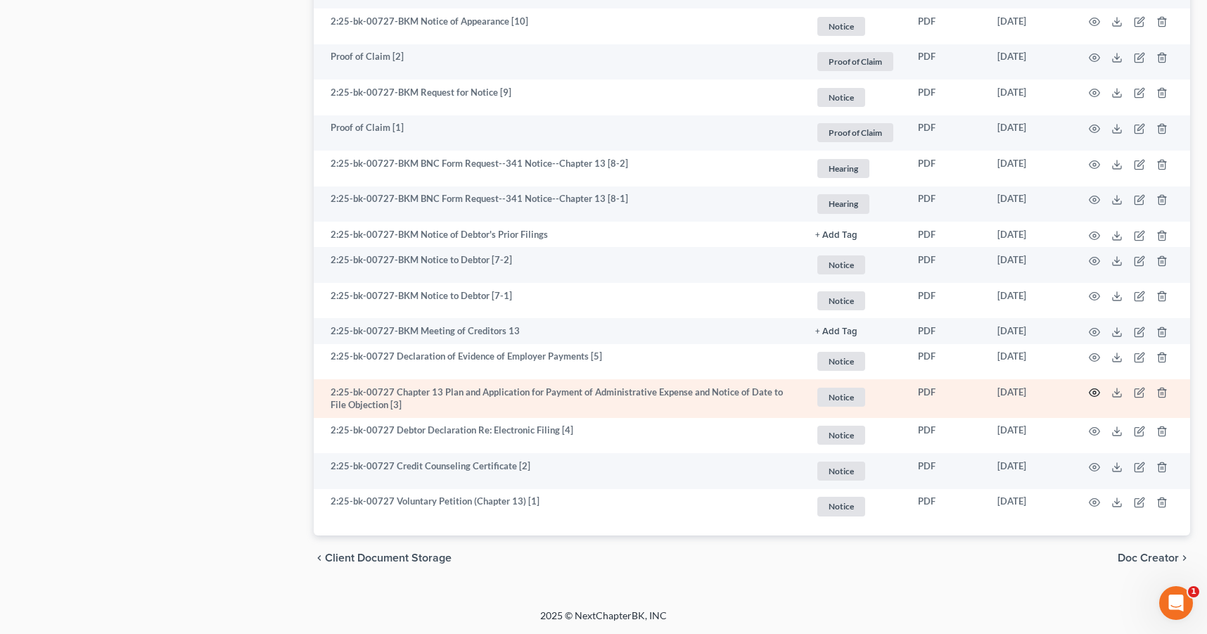
click at [1097, 392] on icon "button" at bounding box center [1094, 392] width 11 height 11
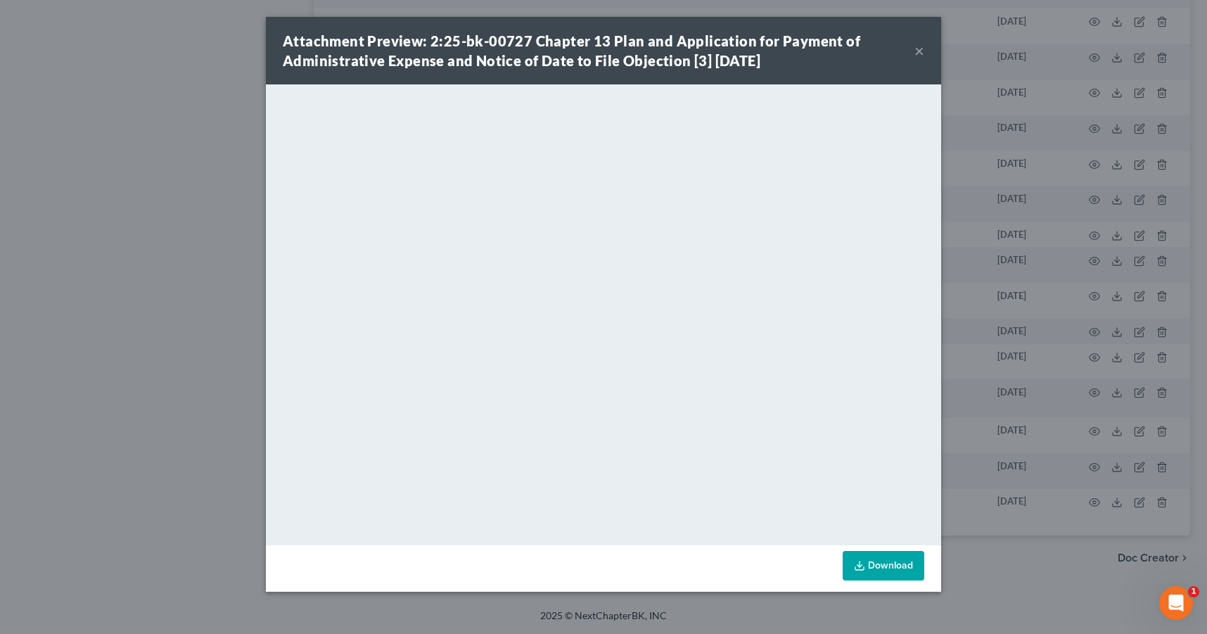
click at [919, 46] on button "×" at bounding box center [919, 50] width 10 height 17
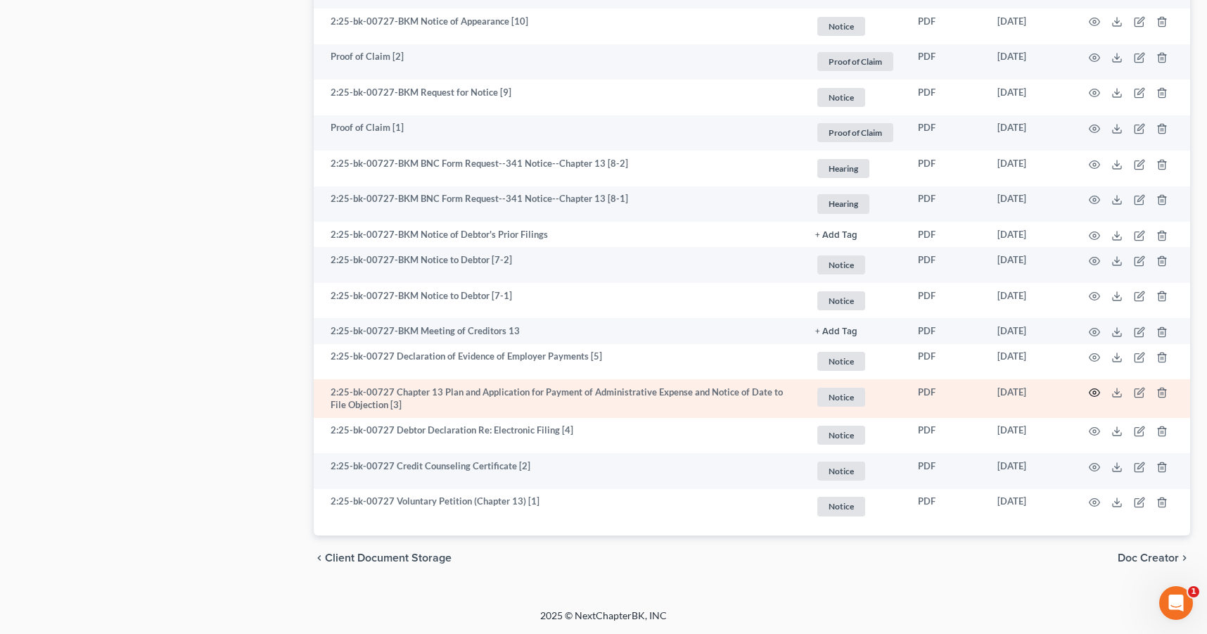
click at [1099, 391] on icon "button" at bounding box center [1094, 392] width 11 height 11
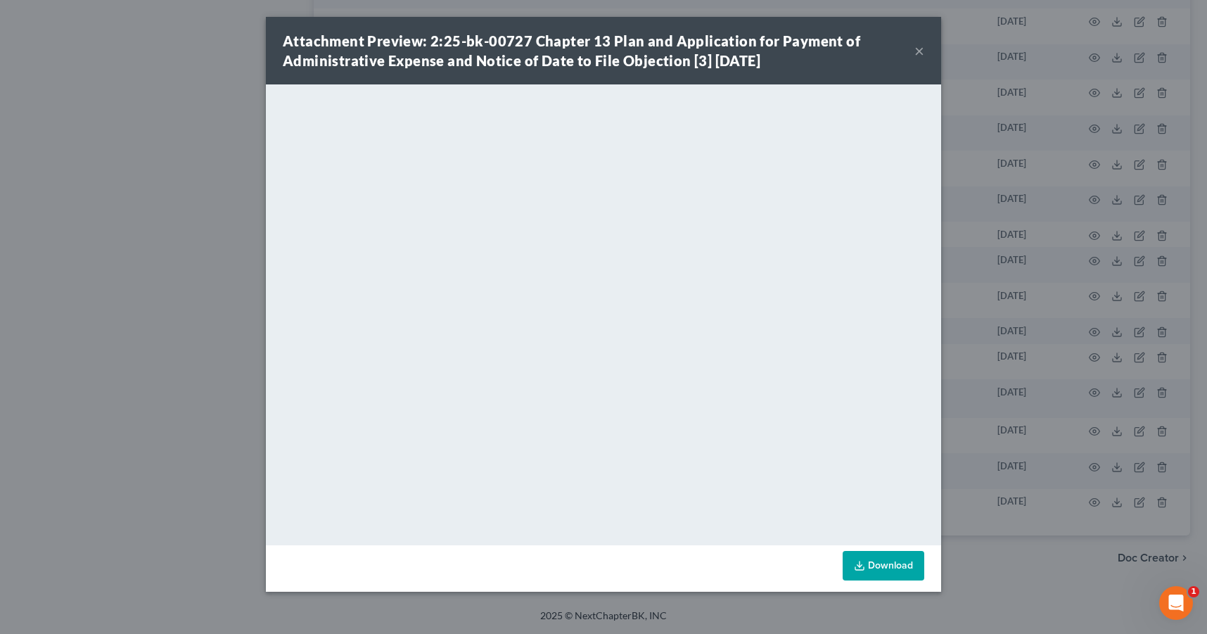
click at [917, 49] on button "×" at bounding box center [919, 50] width 10 height 17
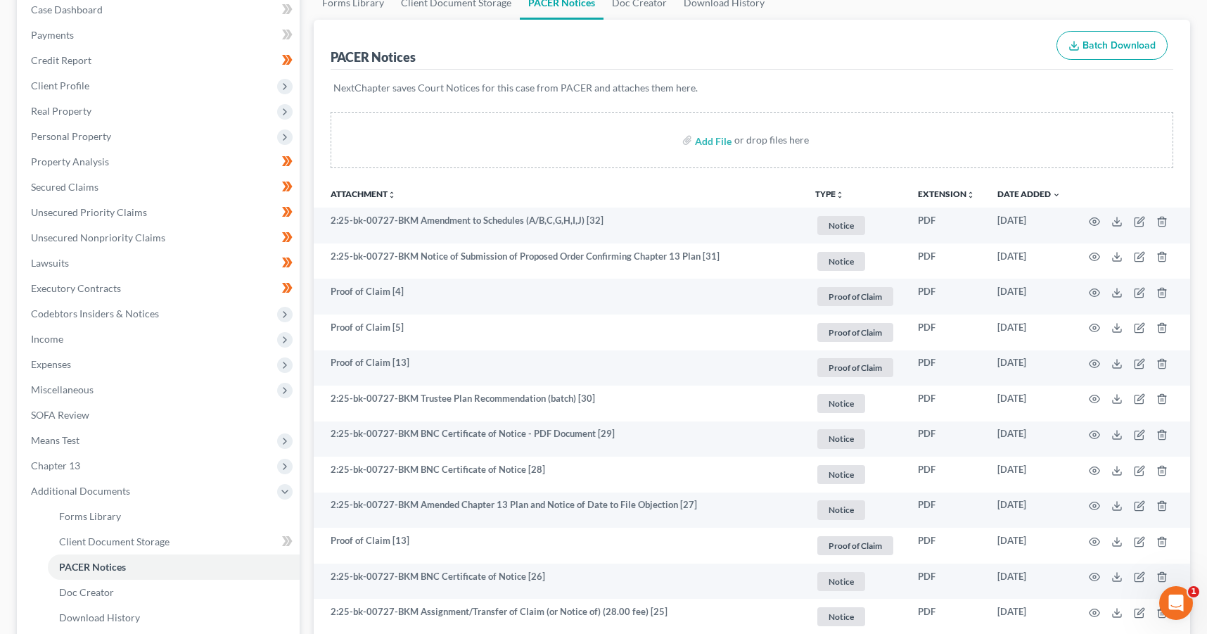
scroll to position [0, 0]
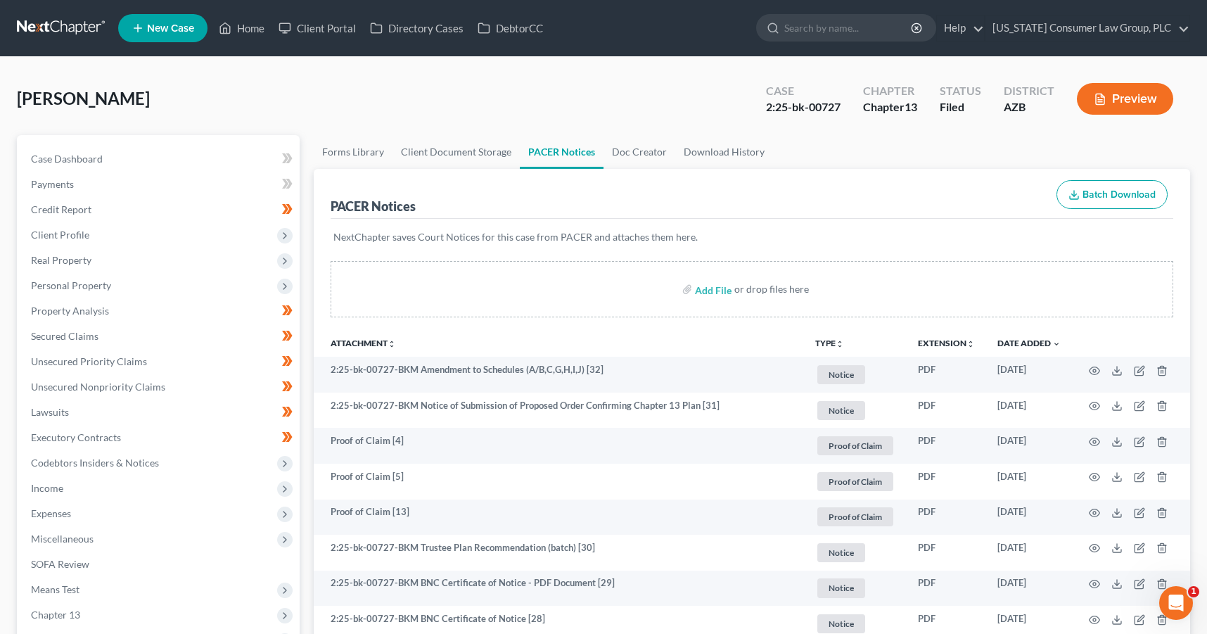
click at [72, 27] on link at bounding box center [62, 27] width 90 height 25
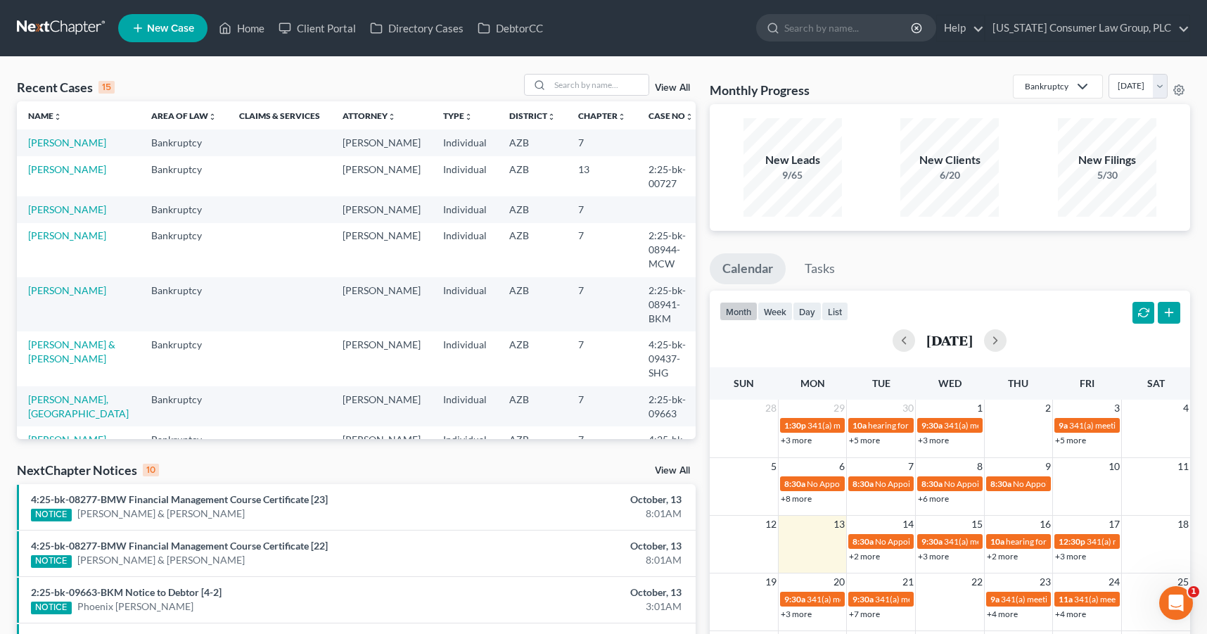
click at [78, 22] on link at bounding box center [62, 27] width 90 height 25
click at [567, 87] on input "search" at bounding box center [599, 85] width 98 height 20
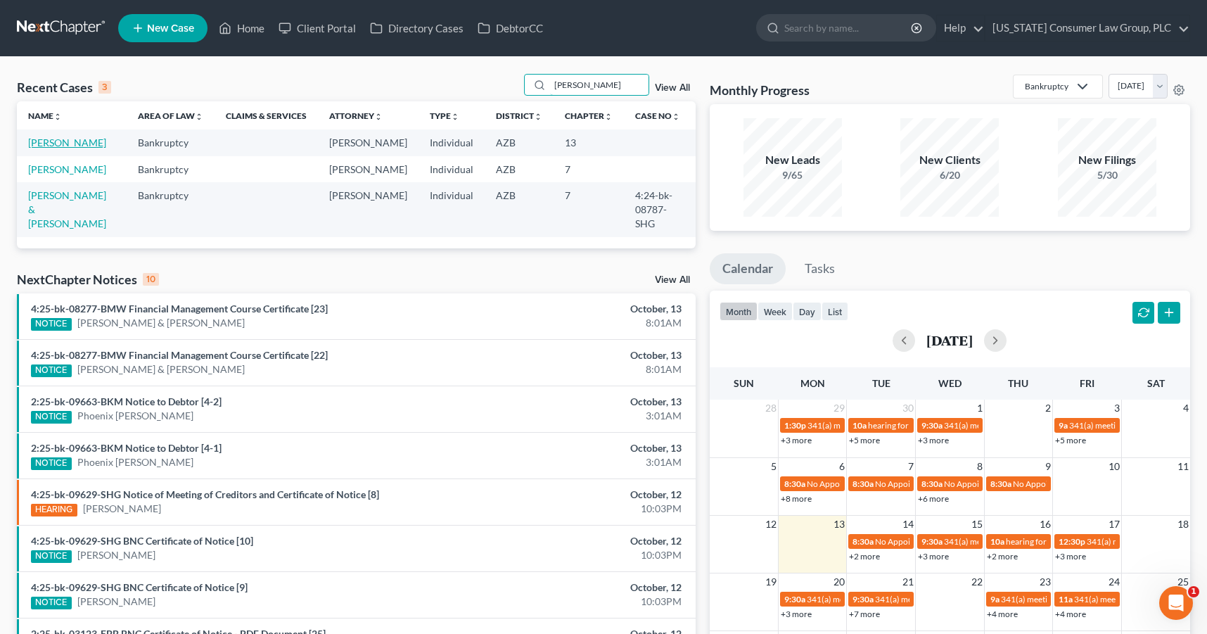
type input "castro"
click at [72, 141] on link "[PERSON_NAME]" at bounding box center [67, 142] width 78 height 12
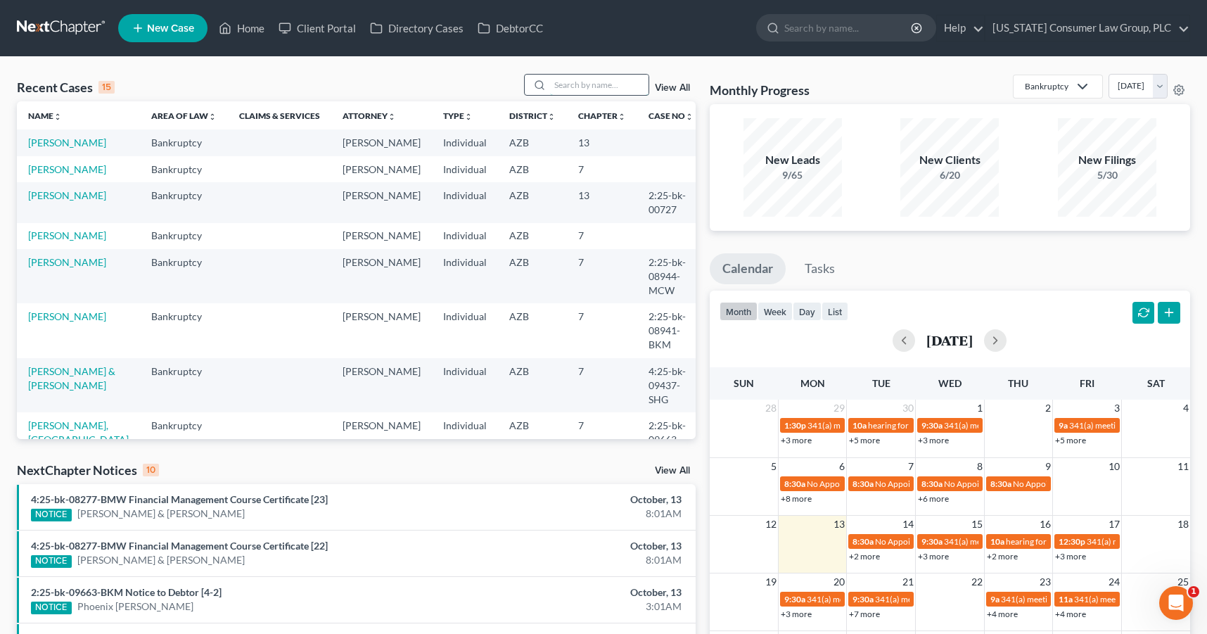
click at [601, 85] on input "search" at bounding box center [599, 85] width 98 height 20
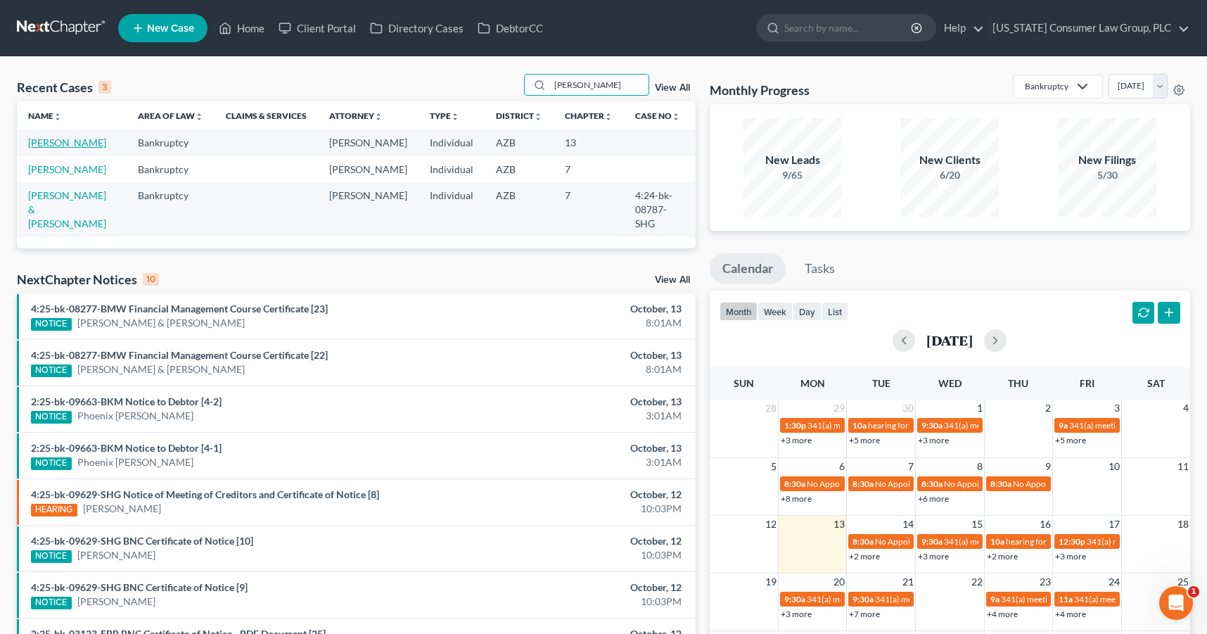
type input "castro"
click at [57, 139] on link "[PERSON_NAME]" at bounding box center [67, 142] width 78 height 12
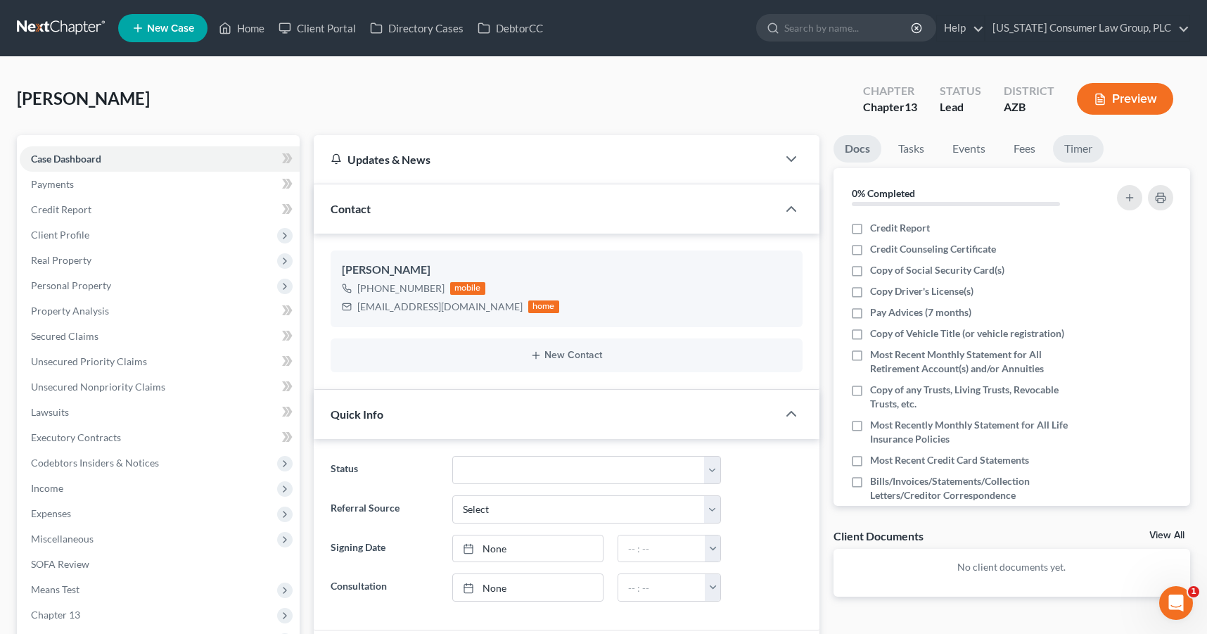
click at [1091, 146] on link "Timer" at bounding box center [1078, 148] width 51 height 27
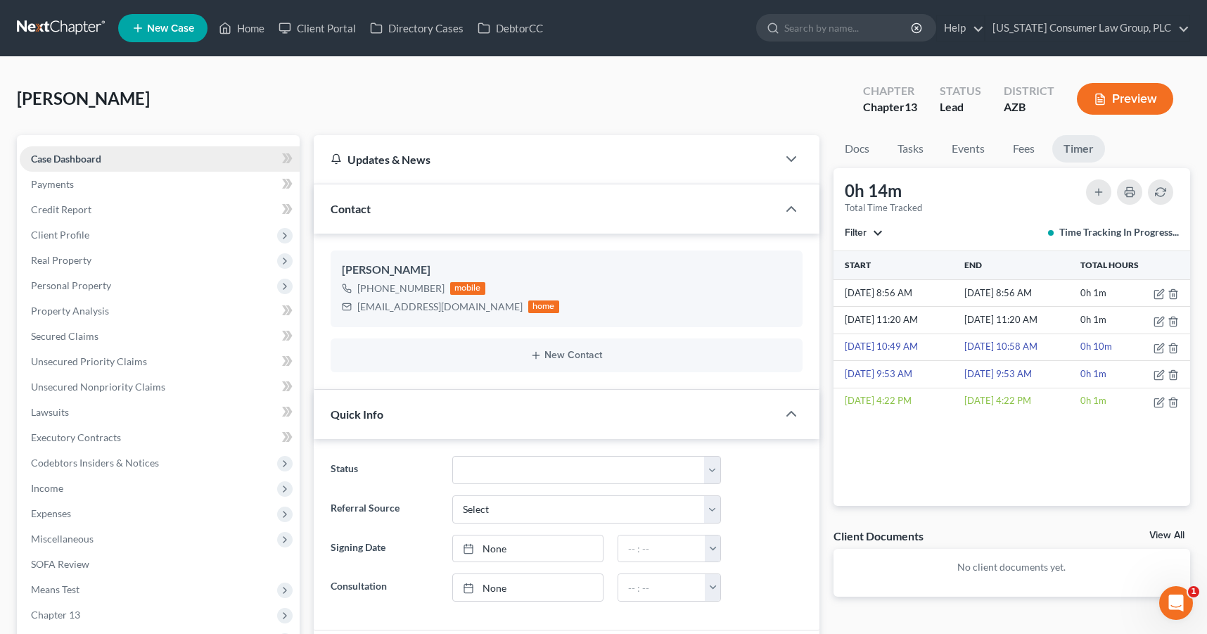
click at [58, 156] on span "Case Dashboard" at bounding box center [66, 159] width 70 height 12
